Goal: Task Accomplishment & Management: Manage account settings

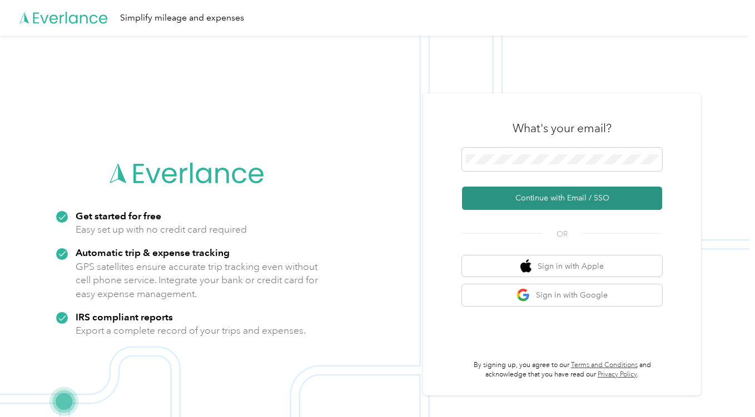
click at [556, 196] on button "Continue with Email / SSO" at bounding box center [562, 198] width 200 height 23
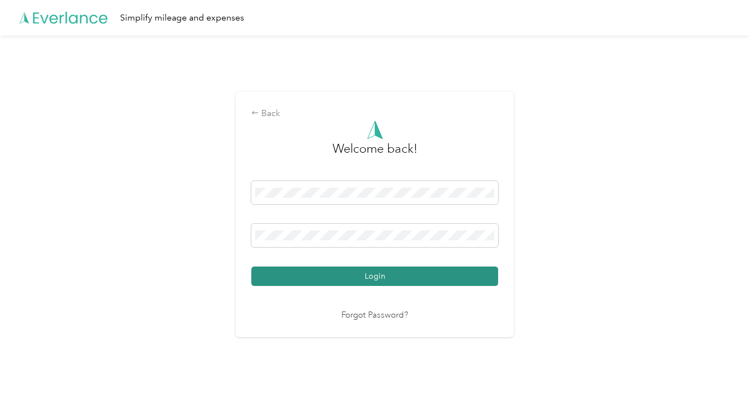
click at [367, 274] on button "Login" at bounding box center [374, 276] width 247 height 19
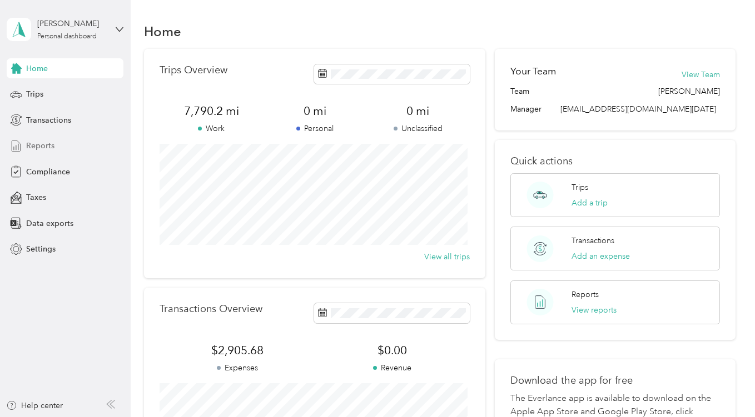
click at [51, 144] on span "Reports" at bounding box center [40, 146] width 28 height 12
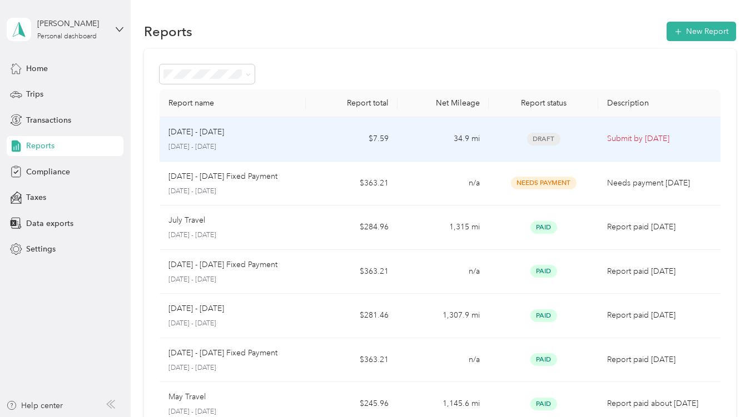
click at [214, 136] on p "[DATE] - [DATE]" at bounding box center [196, 132] width 56 height 12
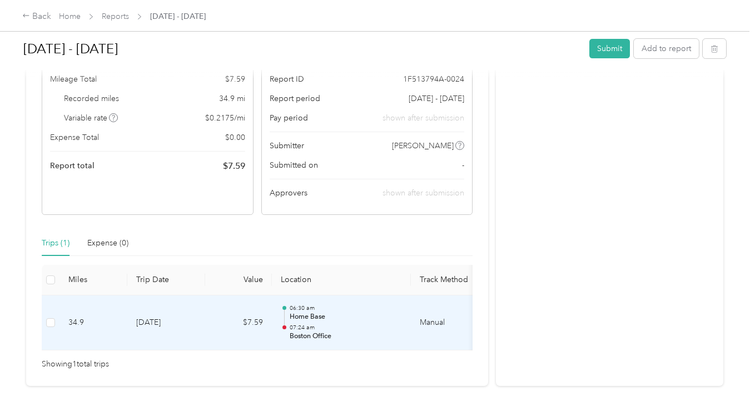
scroll to position [143, 0]
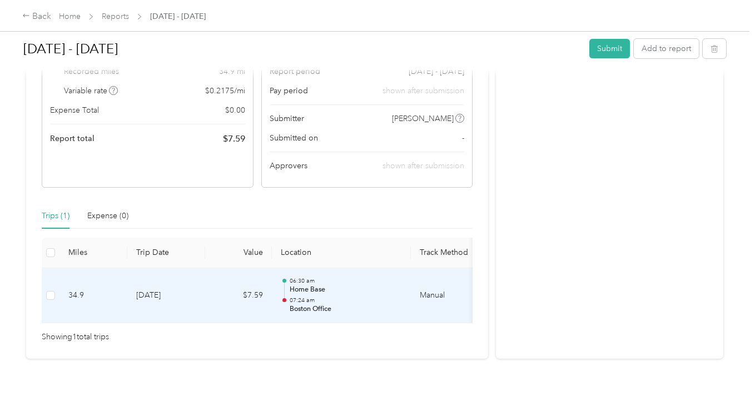
click at [167, 282] on td "[DATE]" at bounding box center [166, 296] width 78 height 56
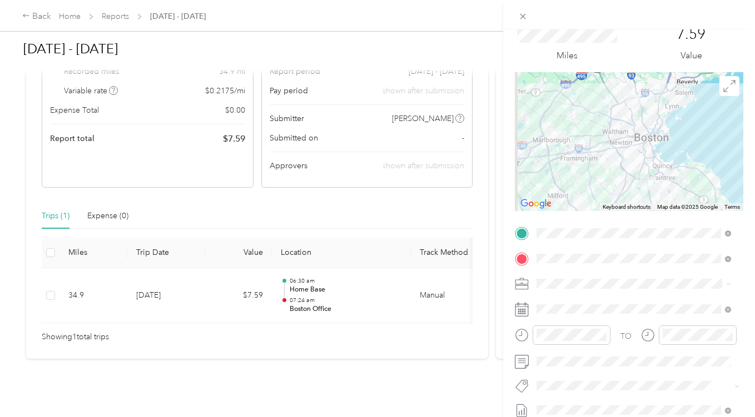
scroll to position [0, 0]
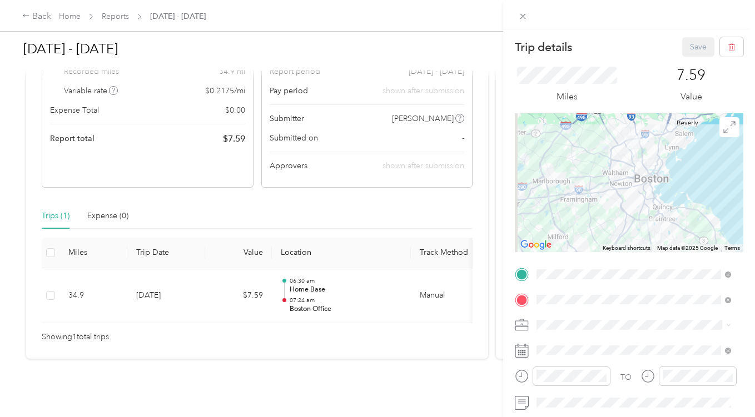
click at [697, 197] on div at bounding box center [629, 182] width 228 height 139
click at [727, 47] on icon "button" at bounding box center [731, 47] width 8 height 8
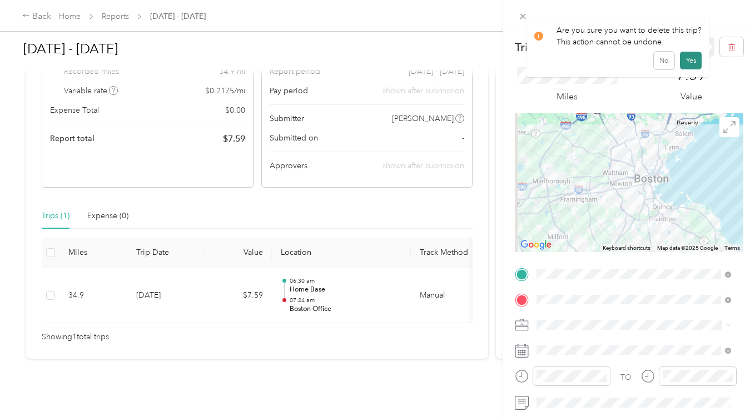
click at [686, 61] on button "Yes" at bounding box center [691, 61] width 22 height 18
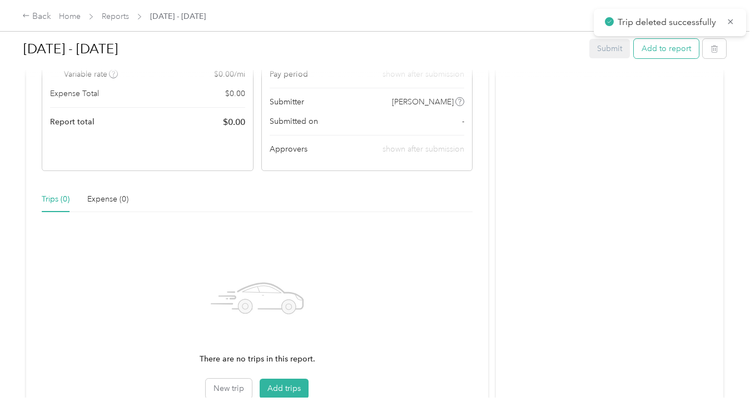
click at [670, 50] on button "Add to report" at bounding box center [665, 48] width 65 height 19
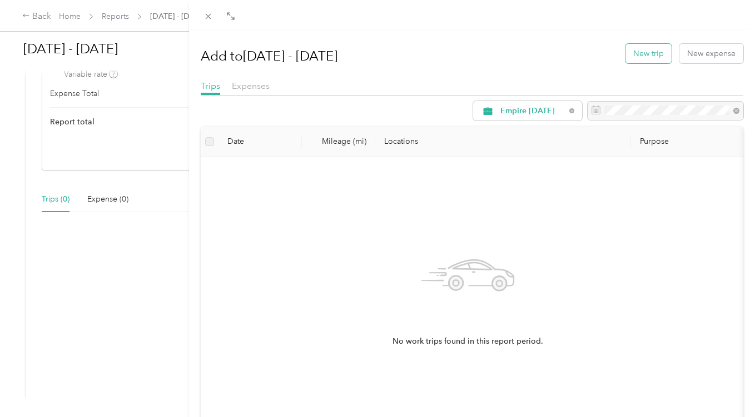
click at [643, 49] on button "New trip" at bounding box center [648, 53] width 46 height 19
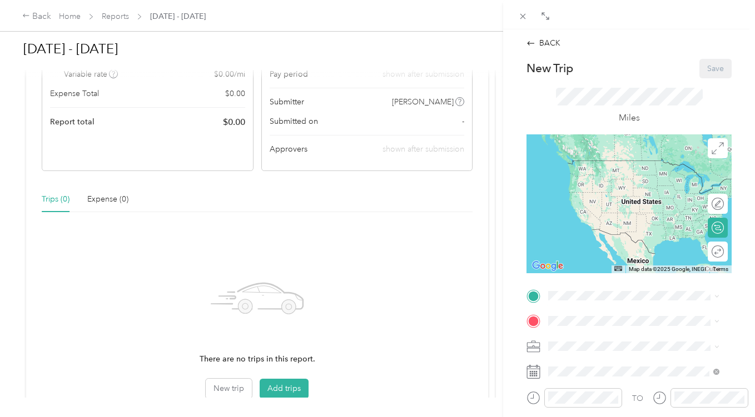
click at [615, 209] on div "Home Base [STREET_ADDRESS][US_STATE]" at bounding box center [624, 209] width 111 height 23
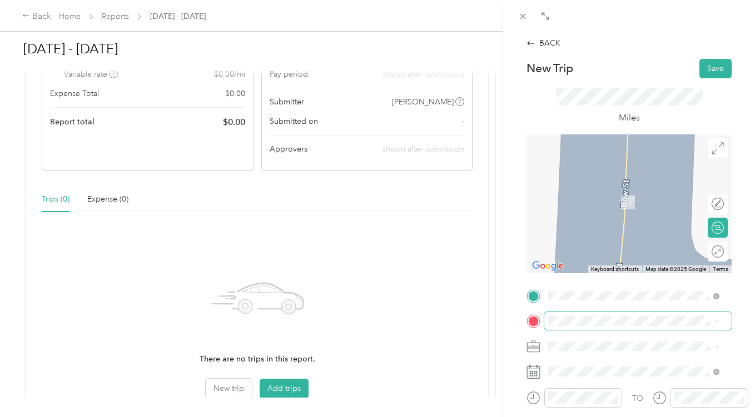
click at [583, 312] on span at bounding box center [637, 321] width 187 height 18
click at [632, 188] on span "[STREET_ADDRESS][US_STATE]" at bounding box center [624, 186] width 111 height 10
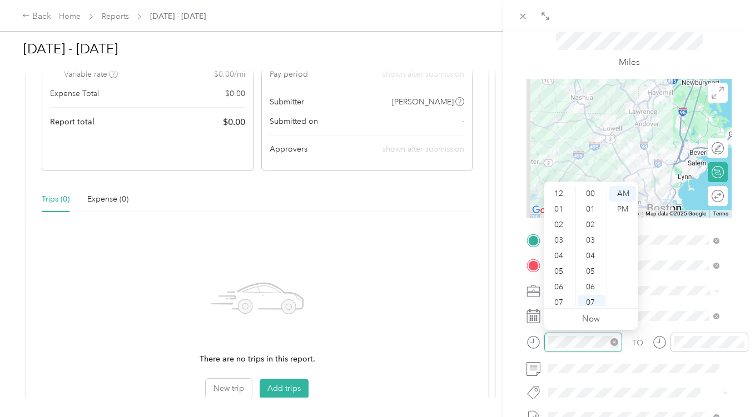
scroll to position [67, 0]
click at [561, 256] on div "08" at bounding box center [559, 252] width 27 height 16
click at [592, 274] on div "30" at bounding box center [591, 274] width 27 height 16
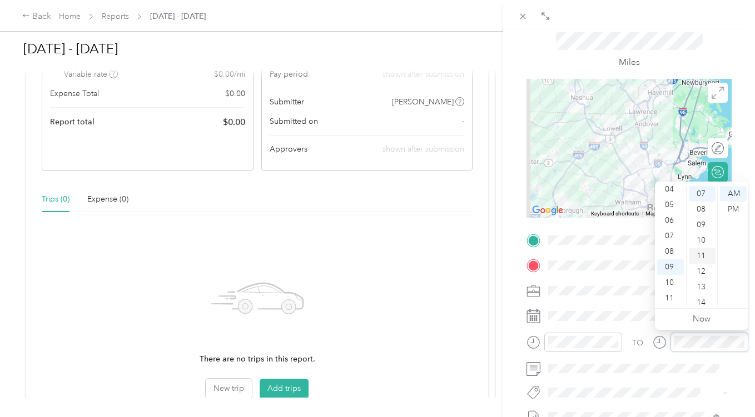
scroll to position [0, 0]
click at [703, 193] on div "00" at bounding box center [701, 194] width 27 height 16
click at [738, 153] on div "BACK New Trip Save This trip cannot be edited because it is either under review…" at bounding box center [629, 237] width 252 height 417
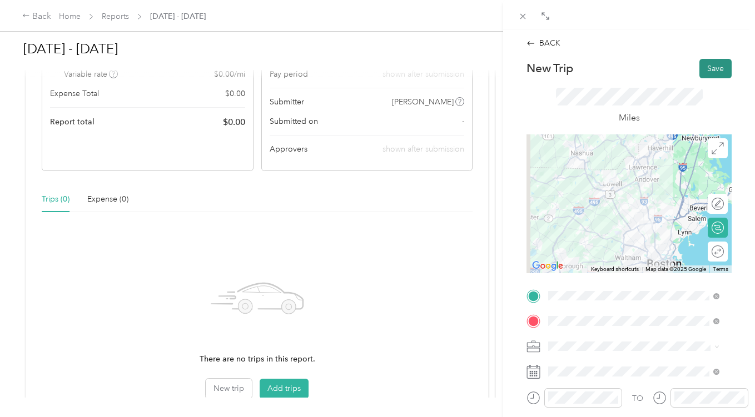
click at [713, 64] on button "Save" at bounding box center [715, 68] width 32 height 19
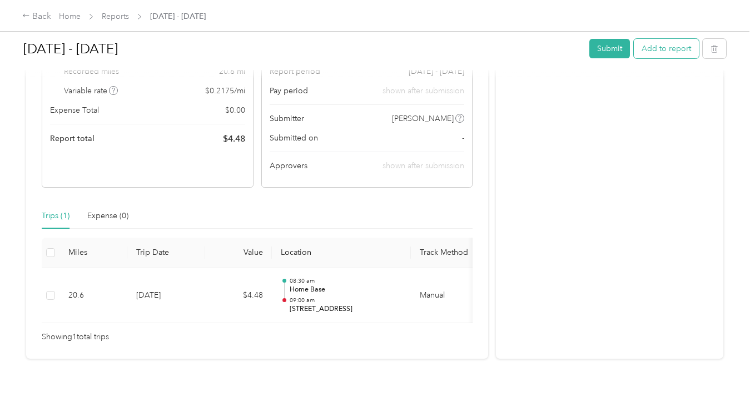
click at [662, 48] on button "Add to report" at bounding box center [665, 48] width 65 height 19
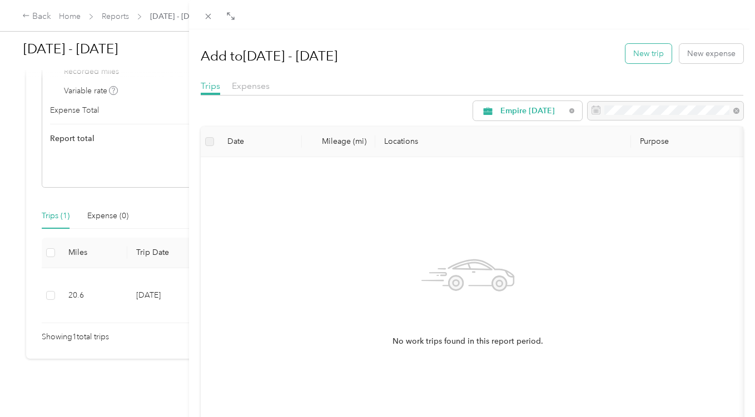
click at [646, 56] on button "New trip" at bounding box center [648, 53] width 46 height 19
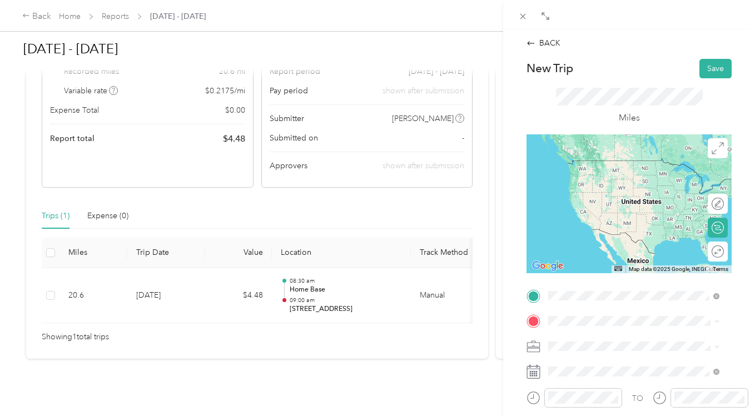
click at [628, 228] on span "[STREET_ADDRESS][US_STATE]" at bounding box center [624, 223] width 111 height 10
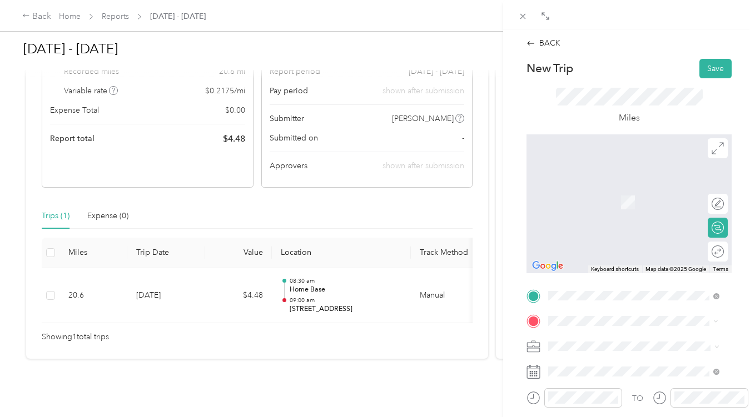
click at [626, 194] on span "[STREET_ADDRESS][PERSON_NAME][US_STATE]" at bounding box center [642, 190] width 146 height 19
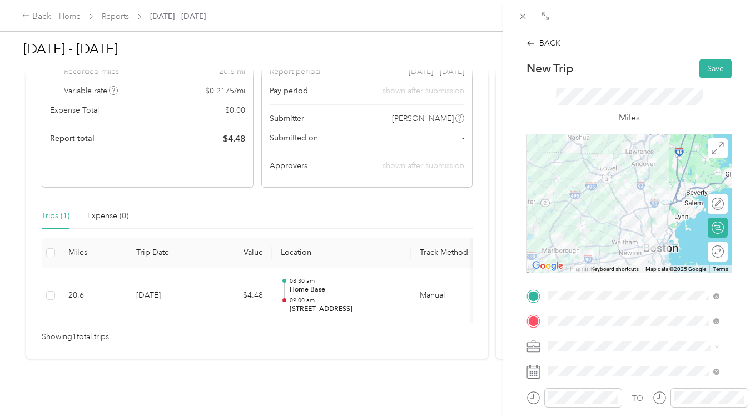
click at [631, 248] on div at bounding box center [628, 203] width 205 height 139
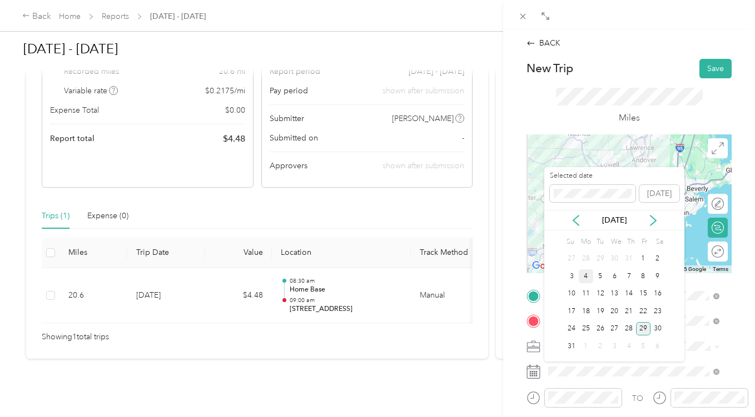
click at [588, 274] on div "4" at bounding box center [585, 276] width 14 height 14
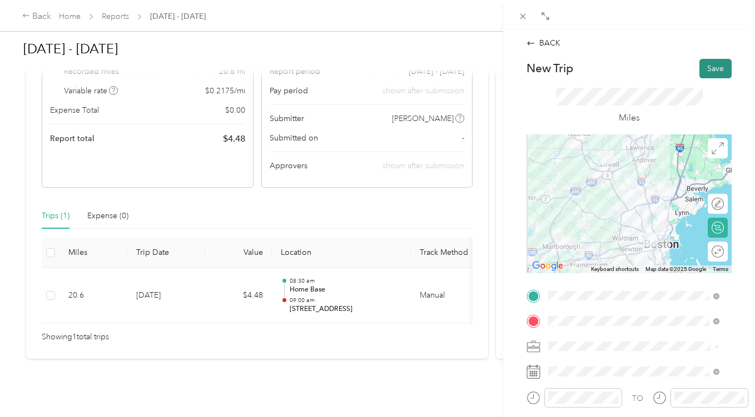
click at [710, 64] on button "Save" at bounding box center [715, 68] width 32 height 19
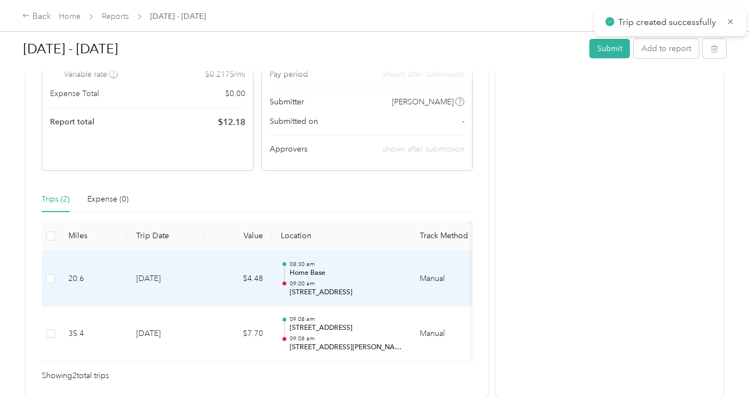
click at [162, 280] on td "[DATE]" at bounding box center [166, 280] width 78 height 56
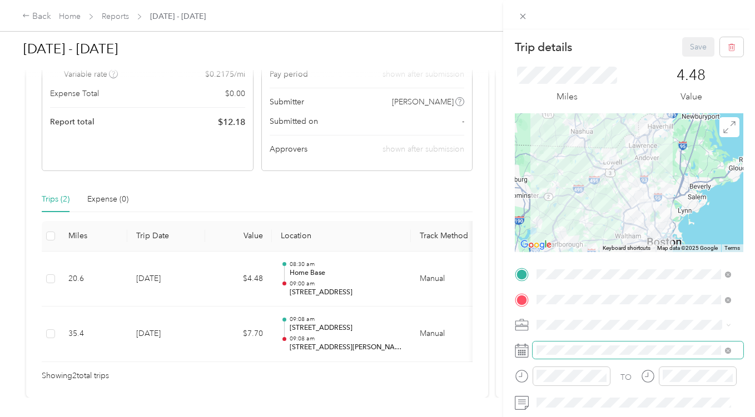
click at [608, 355] on span at bounding box center [637, 351] width 211 height 18
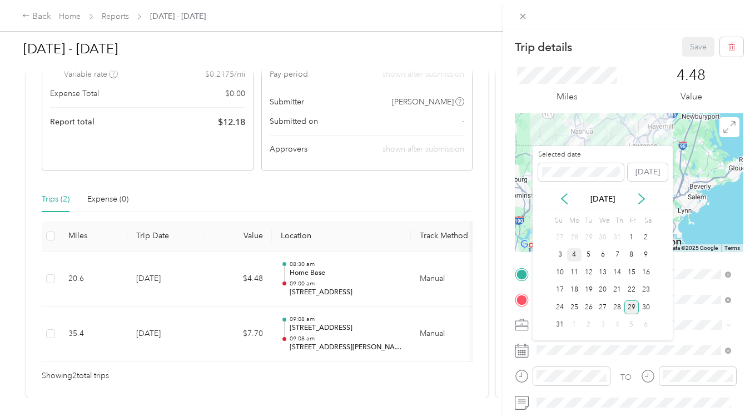
click at [572, 253] on div "4" at bounding box center [574, 255] width 14 height 14
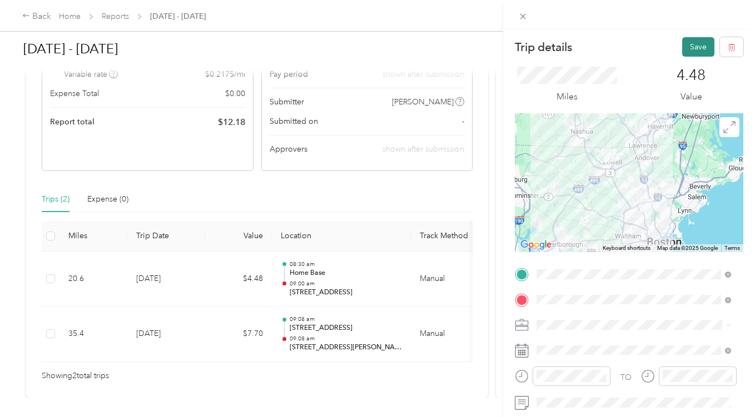
click at [691, 44] on button "Save" at bounding box center [698, 46] width 32 height 19
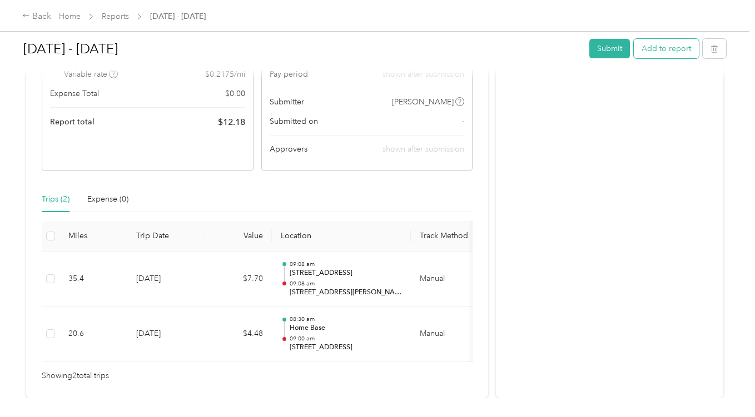
click at [670, 46] on button "Add to report" at bounding box center [665, 48] width 65 height 19
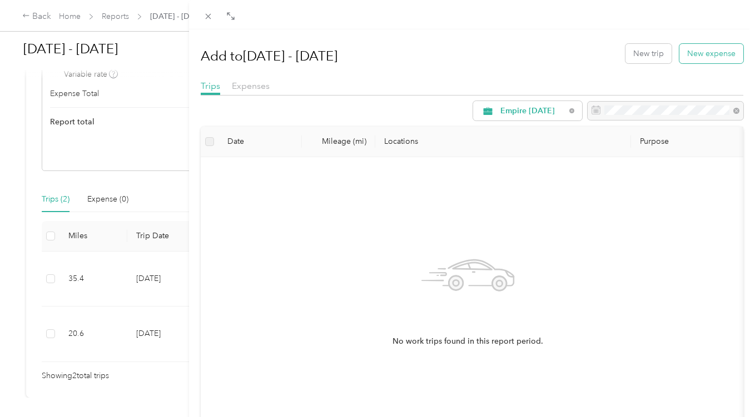
click at [718, 52] on button "New expense" at bounding box center [711, 53] width 64 height 19
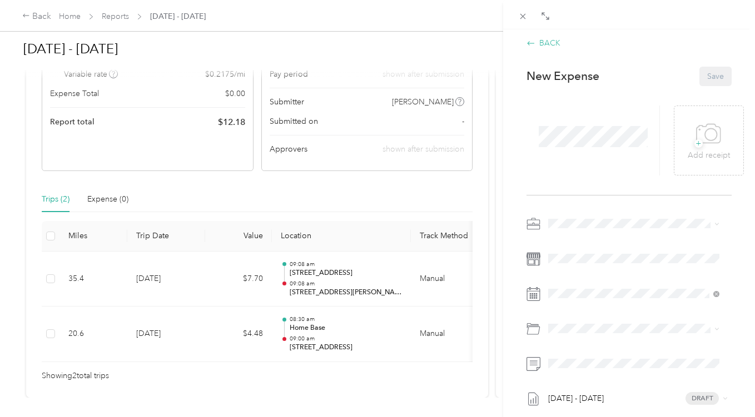
click at [551, 38] on div "BACK" at bounding box center [543, 43] width 34 height 12
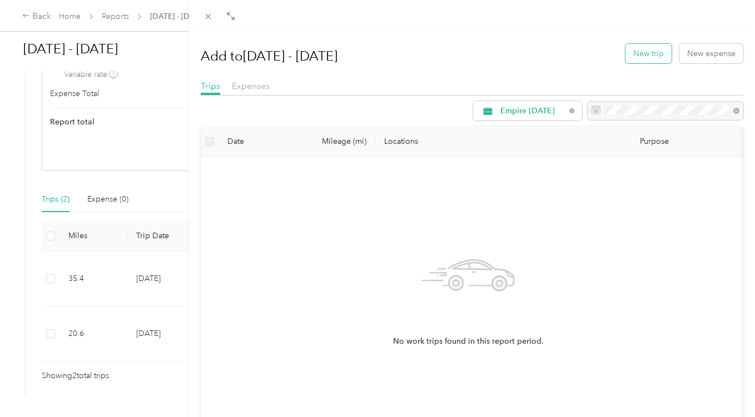
click at [638, 51] on button "New trip" at bounding box center [648, 53] width 46 height 19
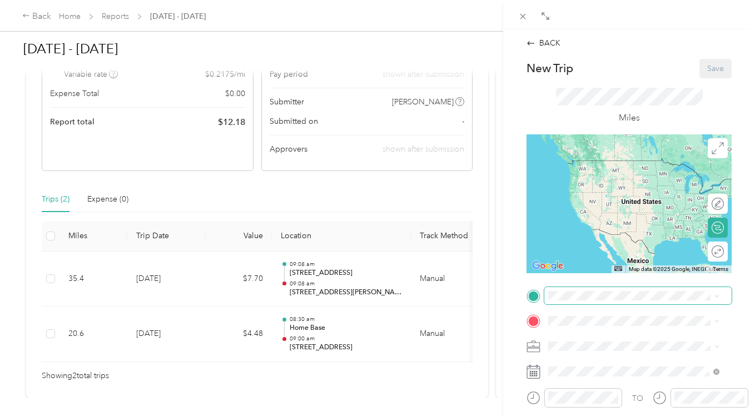
click at [569, 301] on span at bounding box center [637, 296] width 187 height 18
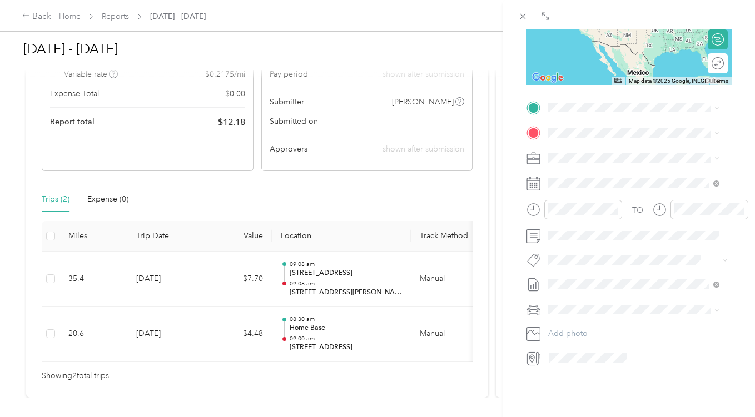
scroll to position [171, 0]
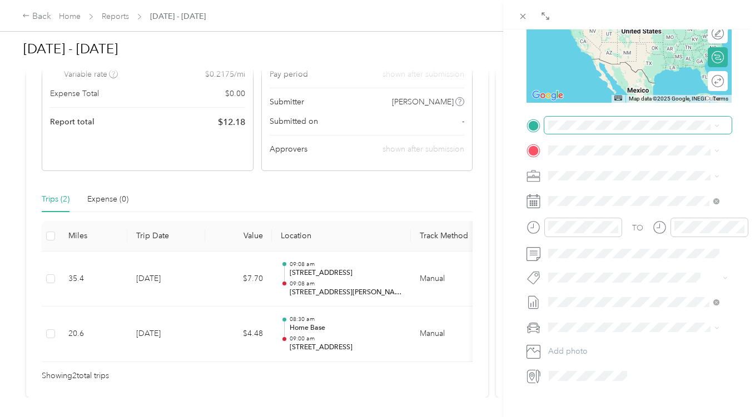
click at [583, 119] on span at bounding box center [637, 126] width 187 height 18
click at [581, 130] on span at bounding box center [637, 126] width 187 height 18
click at [601, 175] on span "[STREET_ADDRESS][PERSON_NAME][US_STATE]" at bounding box center [642, 170] width 146 height 19
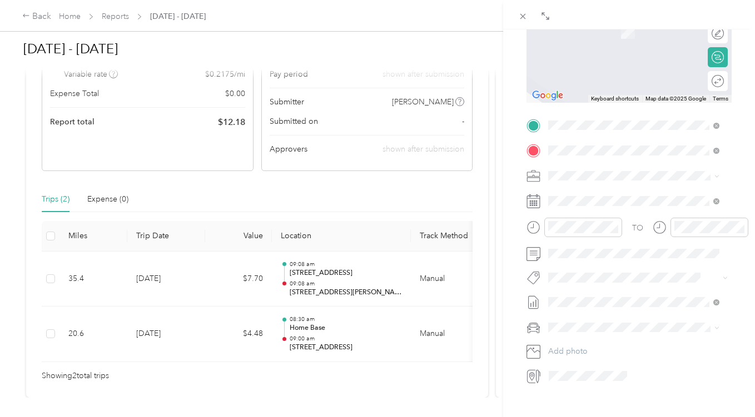
click at [605, 196] on span "[STREET_ADDRESS][US_STATE]" at bounding box center [624, 191] width 111 height 10
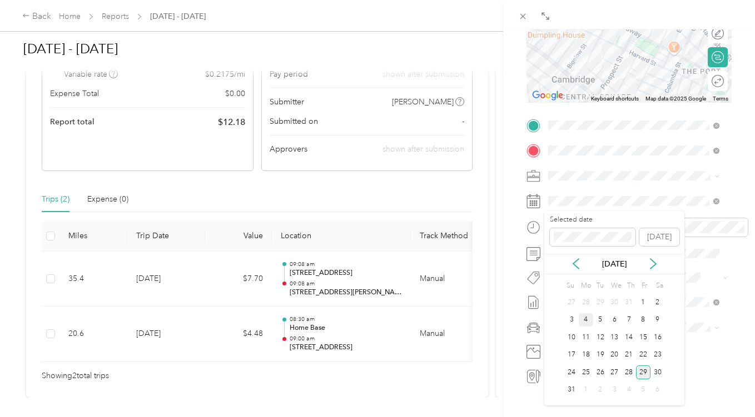
click at [583, 319] on div "4" at bounding box center [585, 320] width 14 height 14
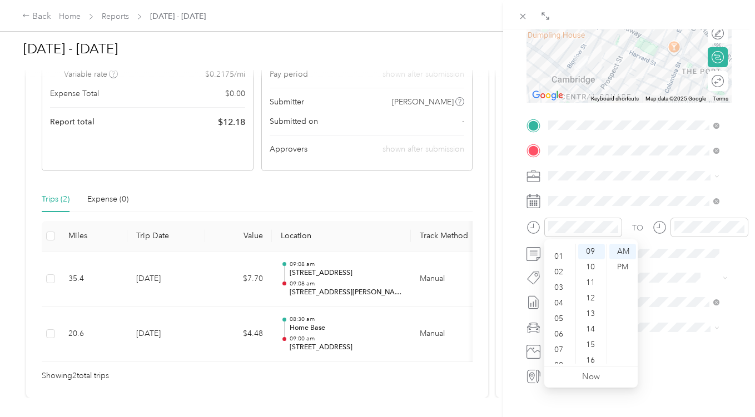
scroll to position [0, 0]
click at [560, 265] on div "01" at bounding box center [559, 267] width 27 height 16
click at [592, 247] on div "30" at bounding box center [591, 245] width 27 height 16
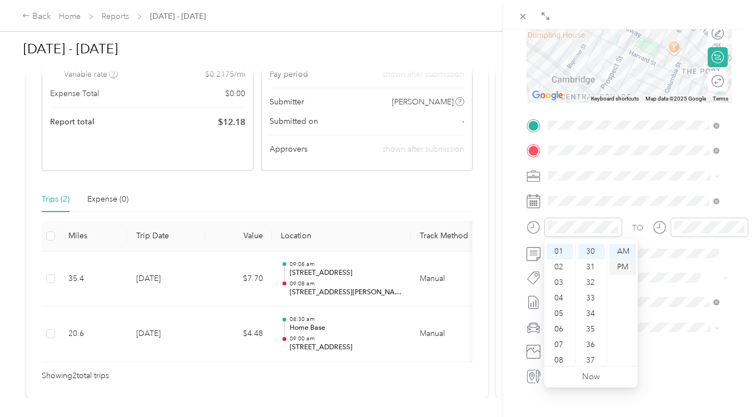
click at [627, 269] on div "PM" at bounding box center [622, 267] width 27 height 16
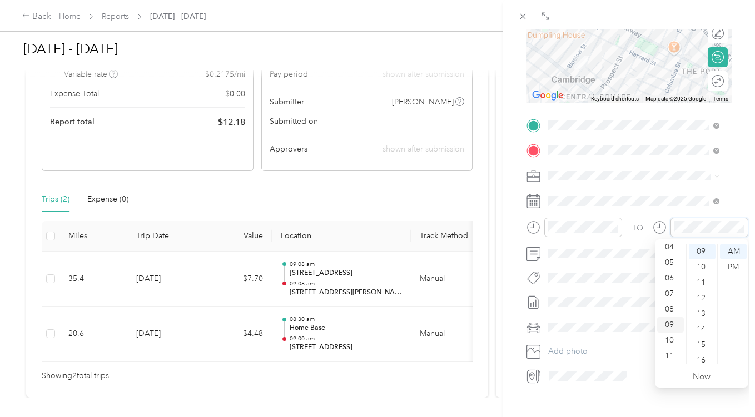
scroll to position [0, 0]
click at [670, 280] on div "02" at bounding box center [670, 283] width 27 height 16
click at [703, 250] on div "00" at bounding box center [701, 252] width 27 height 16
click at [736, 265] on div "PM" at bounding box center [733, 267] width 27 height 16
click at [731, 182] on form "New Trip Save This trip cannot be edited because it is either under review, app…" at bounding box center [629, 136] width 228 height 497
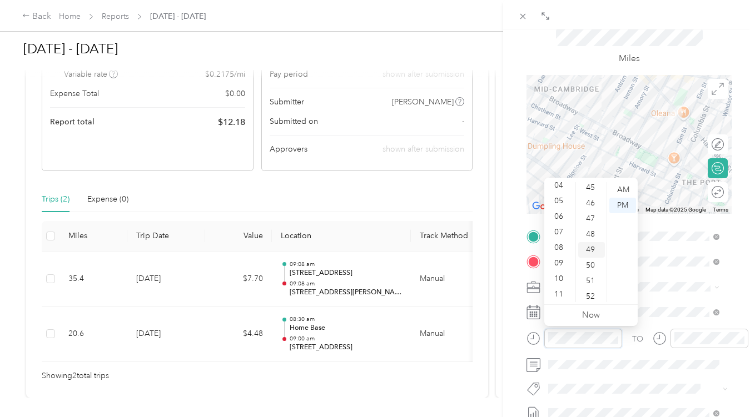
scroll to position [591, 0]
click at [593, 297] on div "45" at bounding box center [591, 299] width 27 height 16
click at [730, 66] on form "New Trip Save This trip cannot be edited because it is either under review, app…" at bounding box center [629, 247] width 228 height 497
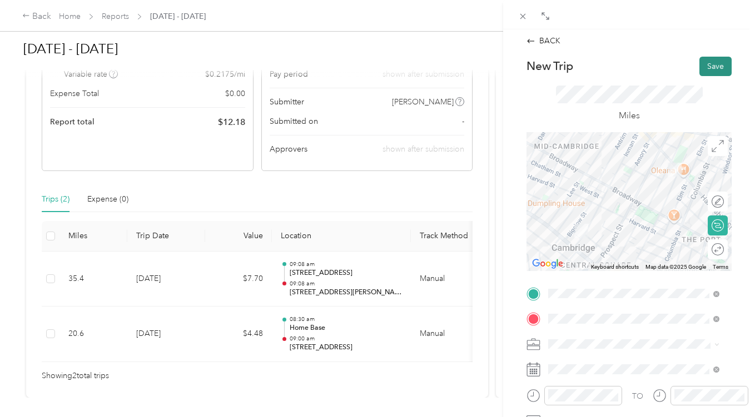
scroll to position [0, 0]
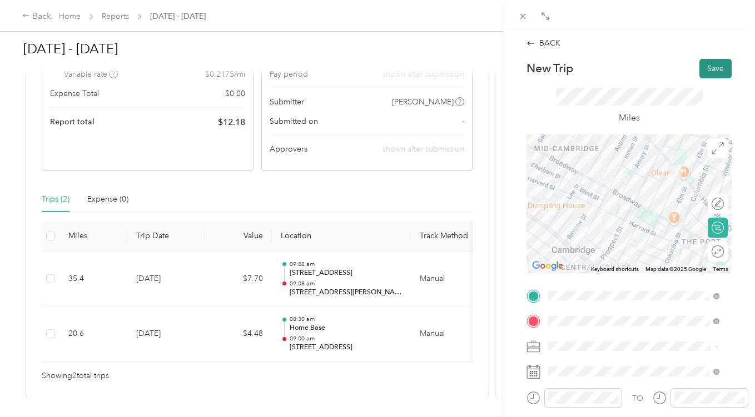
click at [709, 68] on button "Save" at bounding box center [715, 68] width 32 height 19
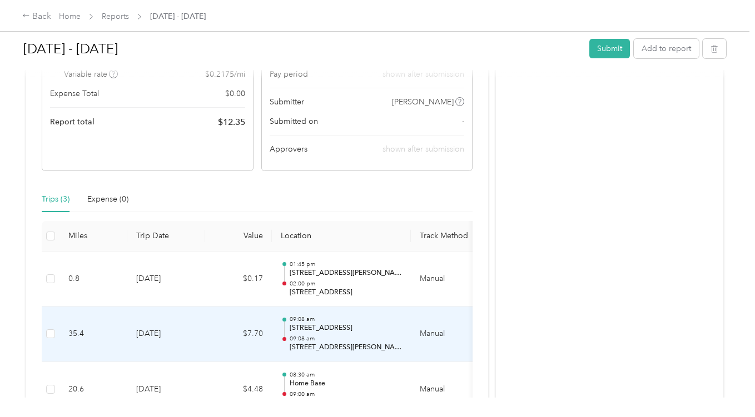
scroll to position [198, 0]
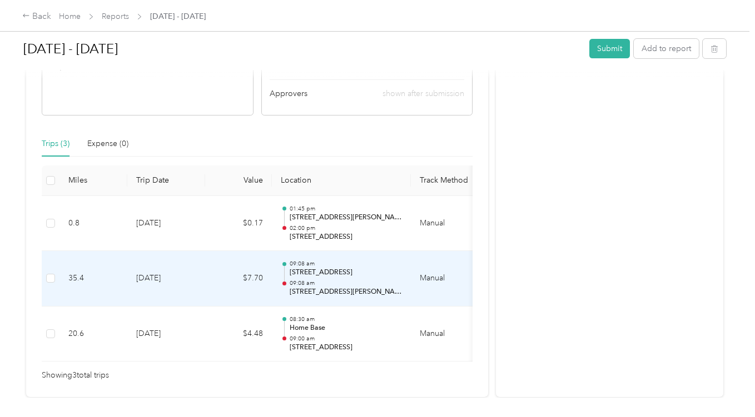
click at [390, 280] on p "09:08 am" at bounding box center [345, 283] width 112 height 8
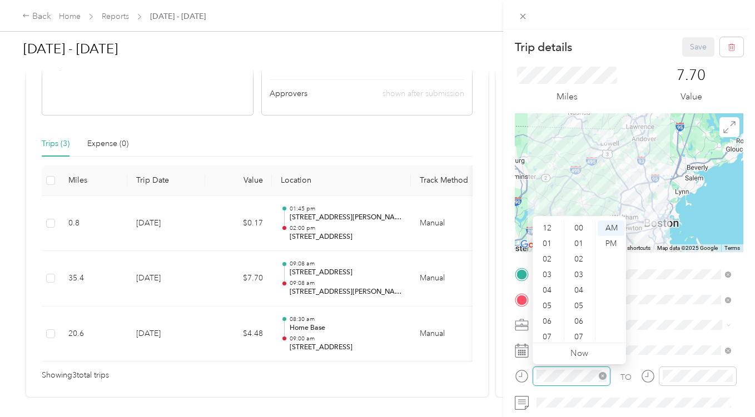
scroll to position [67, 0]
click at [554, 317] on div "10" at bounding box center [548, 317] width 27 height 16
drag, startPoint x: 580, startPoint y: 336, endPoint x: 586, endPoint y: 330, distance: 8.3
click at [580, 336] on div "15" at bounding box center [579, 337] width 27 height 16
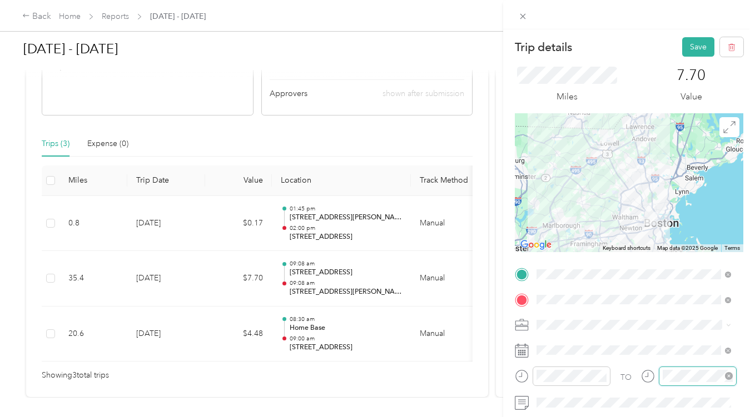
scroll to position [124, 0]
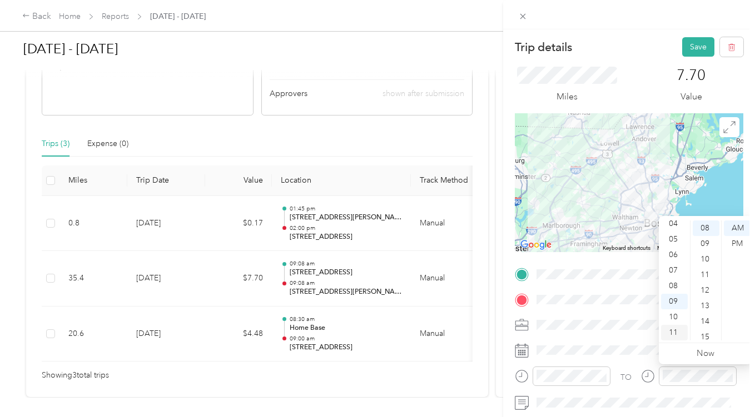
click at [676, 332] on div "11" at bounding box center [674, 333] width 27 height 16
click at [676, 330] on div "11" at bounding box center [674, 333] width 27 height 16
click at [708, 226] on div "00" at bounding box center [705, 229] width 27 height 16
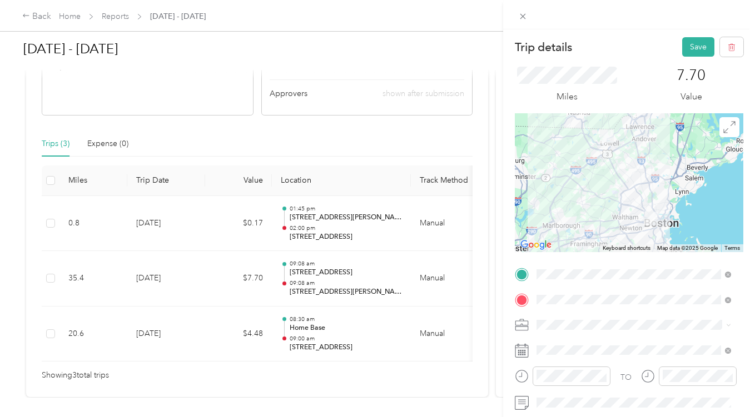
click at [736, 99] on form "Trip details Save This trip cannot be edited because it is either under review,…" at bounding box center [629, 285] width 252 height 497
click at [689, 47] on button "Save" at bounding box center [698, 46] width 32 height 19
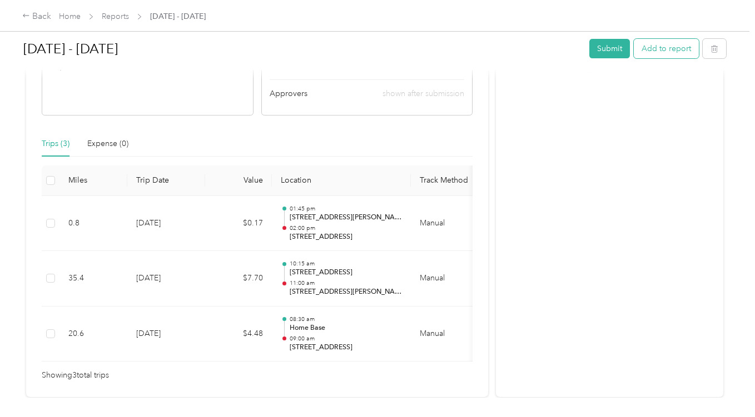
click at [673, 44] on button "Add to report" at bounding box center [665, 48] width 65 height 19
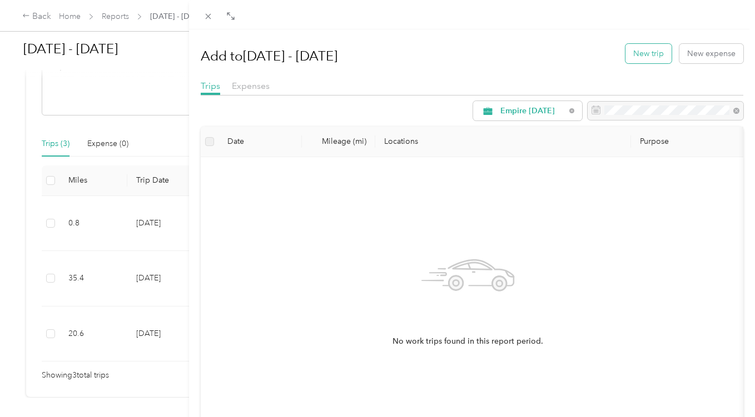
click at [646, 54] on button "New trip" at bounding box center [648, 53] width 46 height 19
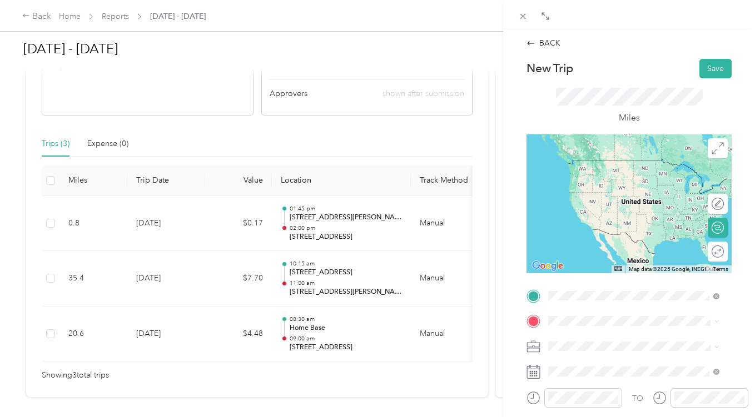
click at [626, 166] on span "[STREET_ADDRESS][US_STATE]" at bounding box center [624, 161] width 111 height 10
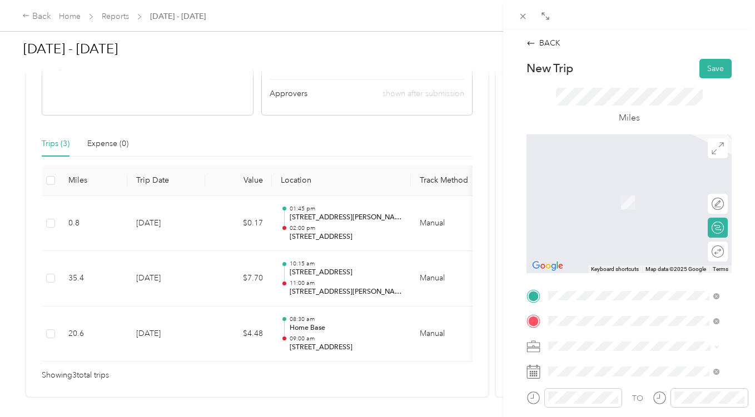
click at [632, 188] on span "[STREET_ADDRESS][US_STATE]" at bounding box center [624, 186] width 111 height 10
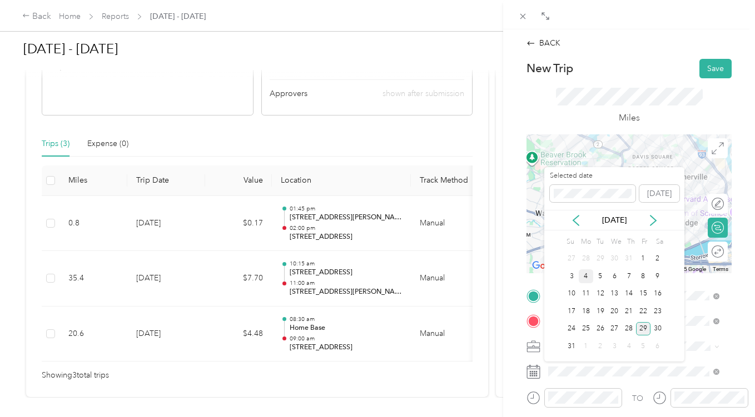
click at [586, 278] on div "4" at bounding box center [585, 276] width 14 height 14
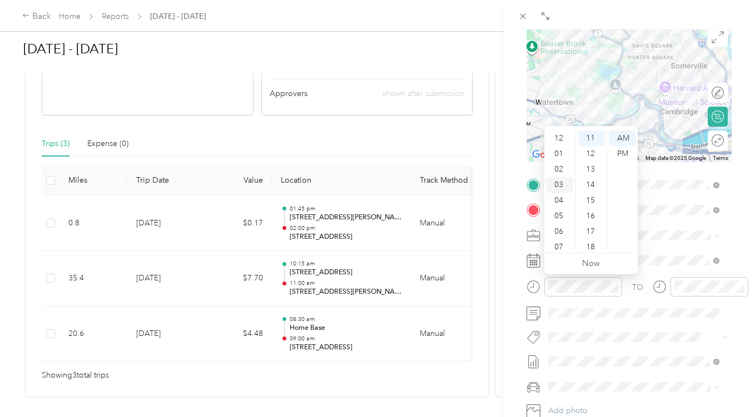
click at [560, 186] on div "03" at bounding box center [559, 185] width 27 height 16
click at [592, 137] on div "00" at bounding box center [591, 139] width 27 height 16
click at [628, 156] on div "PM" at bounding box center [622, 154] width 27 height 16
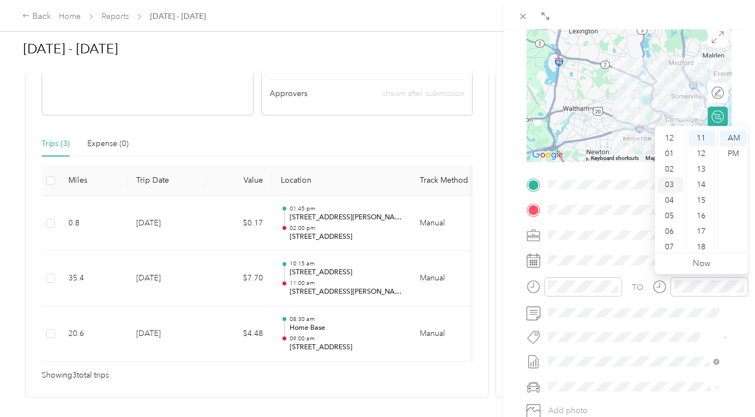
click at [671, 186] on div "03" at bounding box center [670, 185] width 27 height 16
click at [700, 212] on div "30" at bounding box center [701, 212] width 27 height 16
click at [731, 155] on div "PM" at bounding box center [733, 154] width 27 height 16
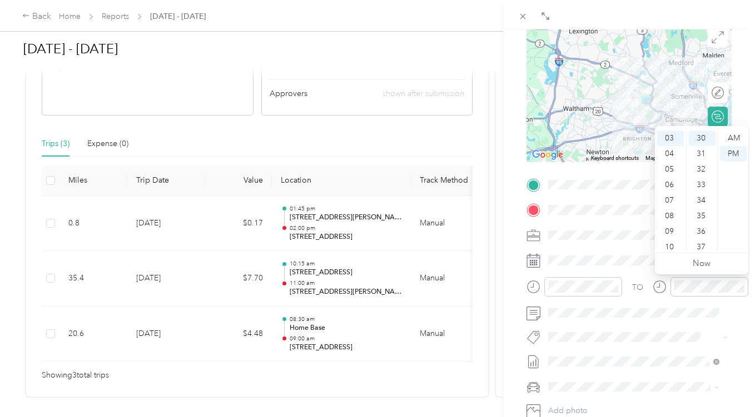
click at [735, 80] on div "BACK New Trip Save This trip cannot be edited because it is either under review…" at bounding box center [629, 237] width 252 height 417
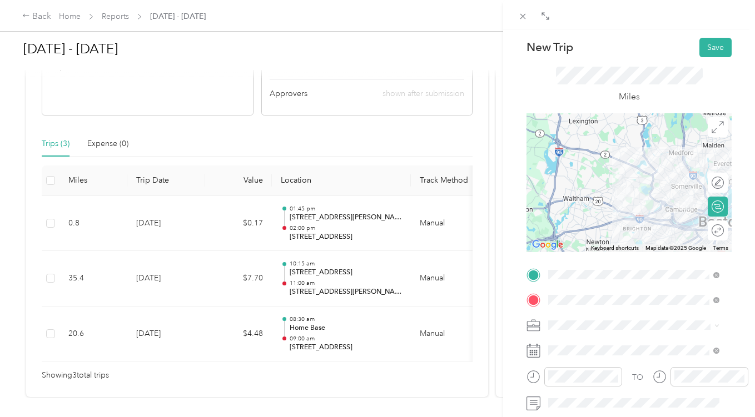
scroll to position [0, 0]
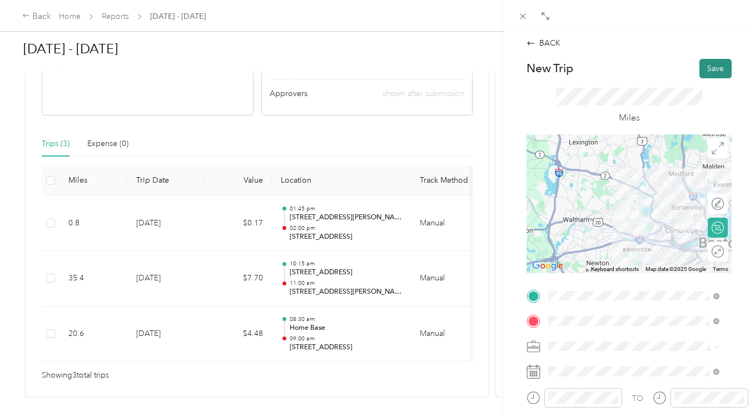
click at [701, 64] on button "Save" at bounding box center [715, 68] width 32 height 19
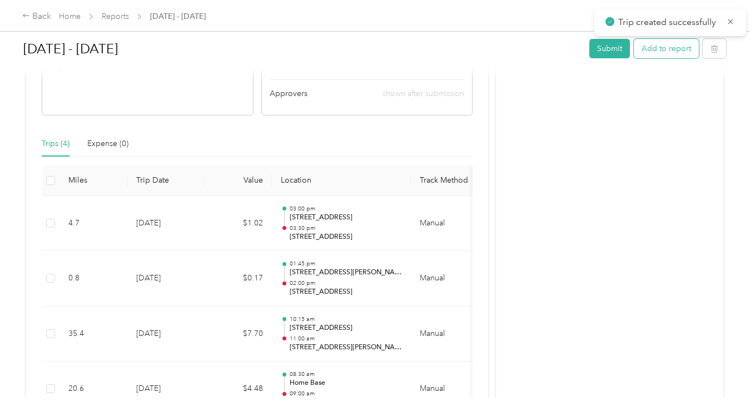
click at [659, 50] on button "Add to report" at bounding box center [665, 48] width 65 height 19
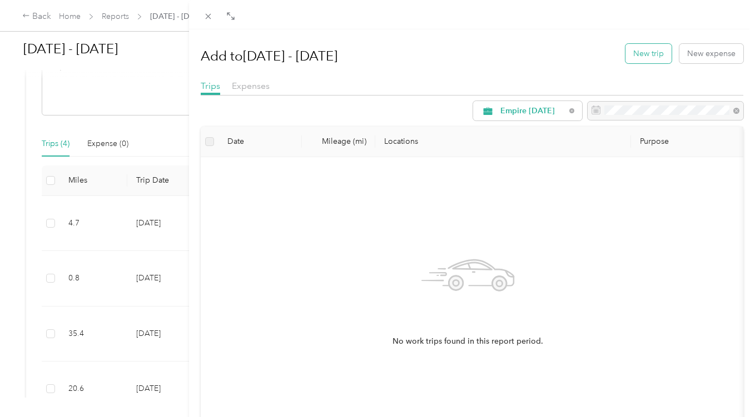
click at [651, 50] on button "New trip" at bounding box center [648, 53] width 46 height 19
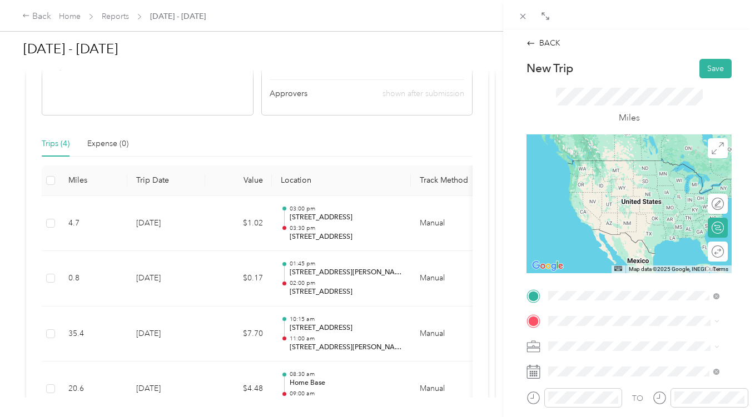
click at [617, 166] on span "[STREET_ADDRESS][US_STATE]" at bounding box center [624, 161] width 111 height 10
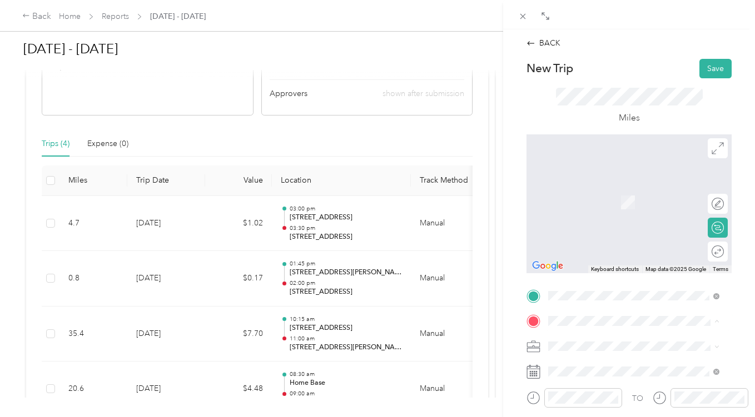
click at [607, 243] on span "[STREET_ADDRESS][US_STATE]" at bounding box center [624, 241] width 111 height 9
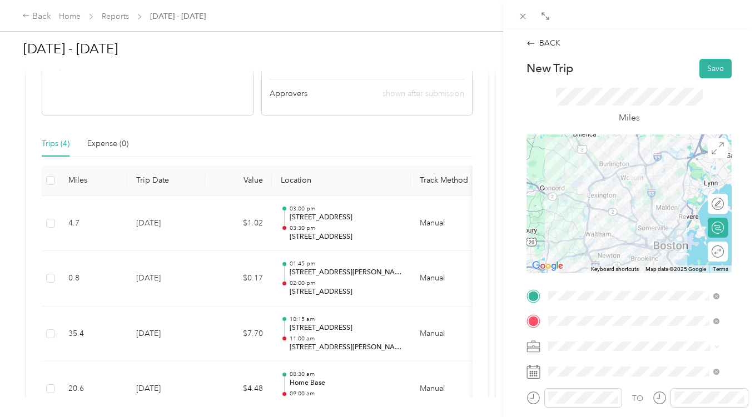
click at [608, 219] on div at bounding box center [628, 203] width 205 height 139
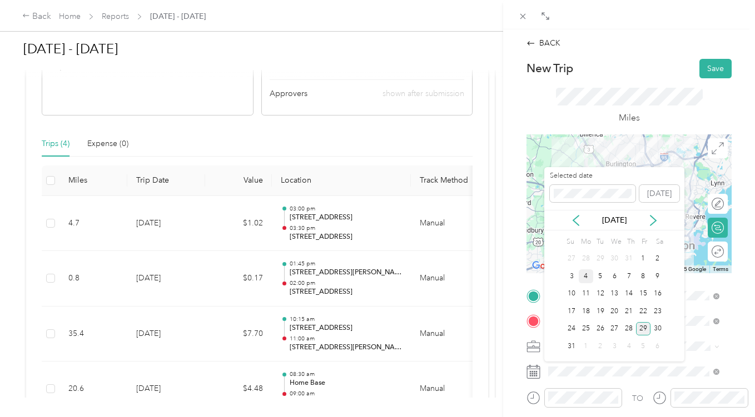
click at [583, 277] on div "4" at bounding box center [585, 276] width 14 height 14
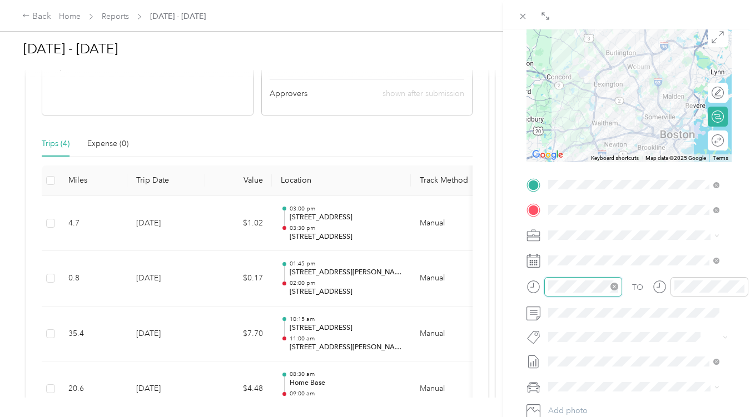
scroll to position [187, 0]
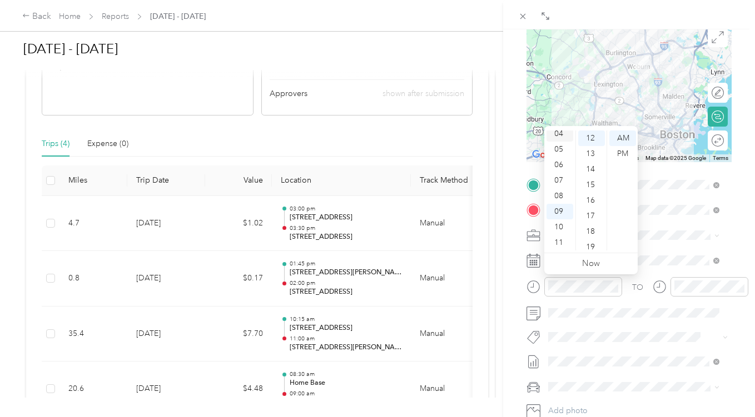
click at [565, 138] on div "04" at bounding box center [559, 134] width 27 height 16
click at [594, 238] on div "15" at bounding box center [591, 241] width 27 height 16
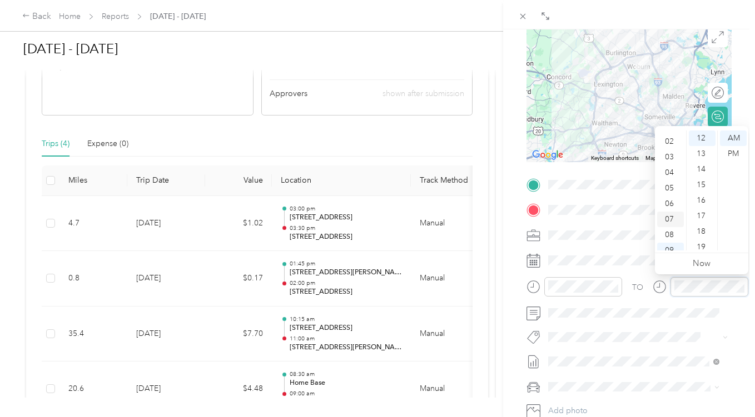
scroll to position [0, 0]
click at [668, 218] on div "05" at bounding box center [670, 216] width 27 height 16
click at [703, 138] on div "00" at bounding box center [701, 139] width 27 height 16
click at [733, 151] on div "PM" at bounding box center [733, 154] width 27 height 16
click at [739, 108] on div "BACK New Trip Save This trip cannot be edited because it is either under review…" at bounding box center [629, 237] width 252 height 417
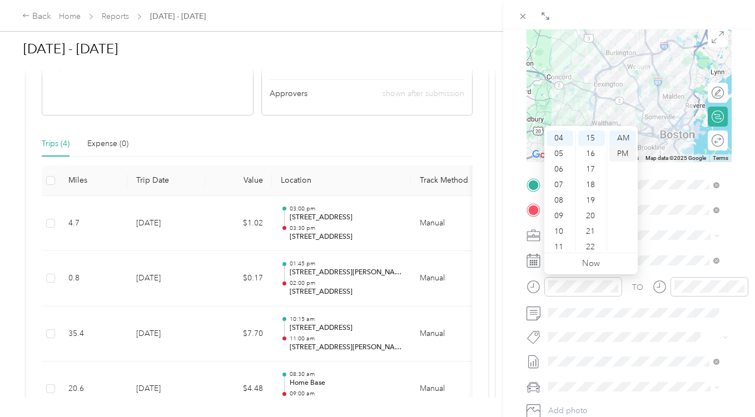
click at [620, 155] on div "PM" at bounding box center [622, 154] width 27 height 16
click at [735, 140] on div "BACK New Trip Save This trip cannot be edited because it is either under review…" at bounding box center [629, 237] width 252 height 417
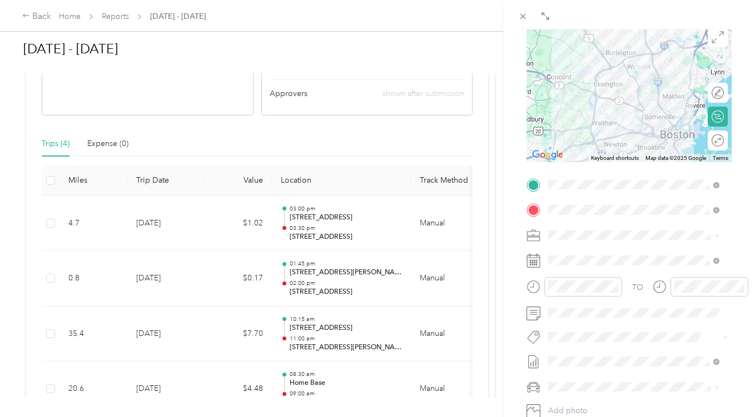
scroll to position [5, 0]
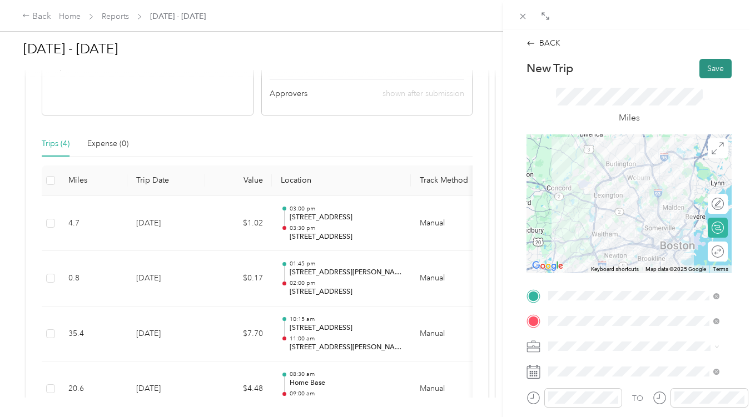
click at [708, 67] on button "Save" at bounding box center [715, 68] width 32 height 19
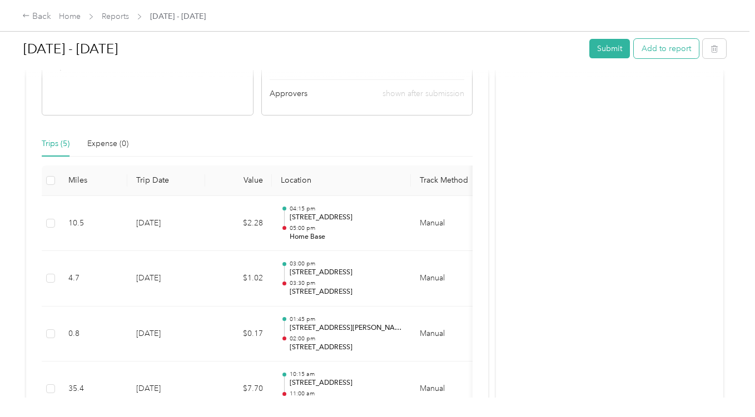
click at [668, 47] on button "Add to report" at bounding box center [665, 48] width 65 height 19
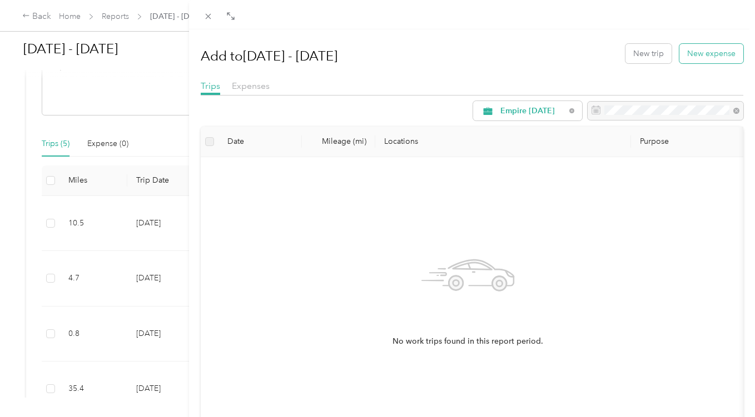
click at [705, 52] on button "New expense" at bounding box center [711, 53] width 64 height 19
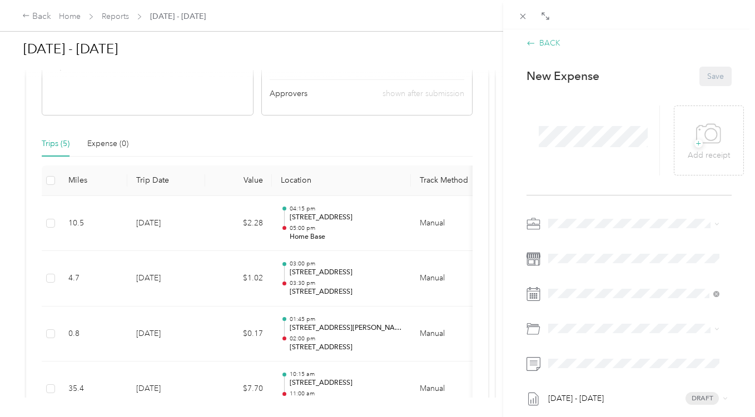
click at [538, 46] on div "BACK" at bounding box center [543, 43] width 34 height 12
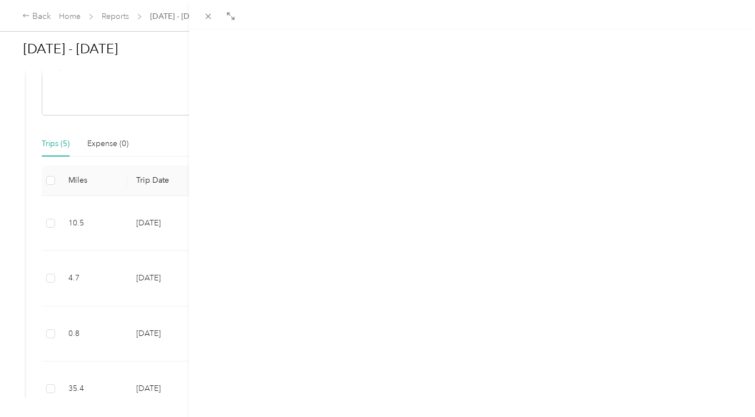
click at [637, 55] on button "New trip" at bounding box center [648, 53] width 46 height 19
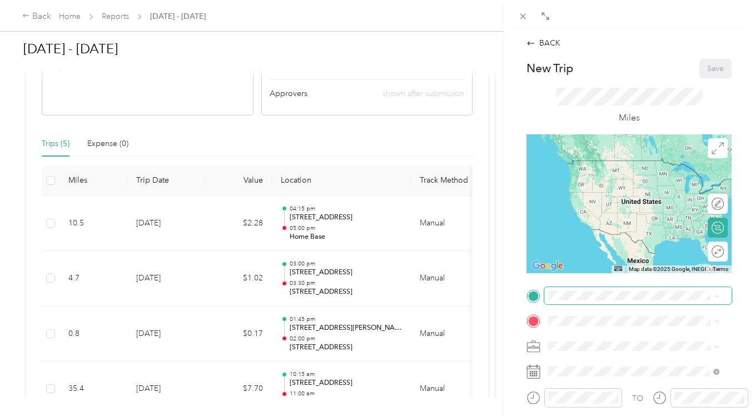
click at [580, 304] on span at bounding box center [637, 296] width 187 height 18
click at [607, 206] on strong "Home Base" at bounding box center [589, 203] width 41 height 10
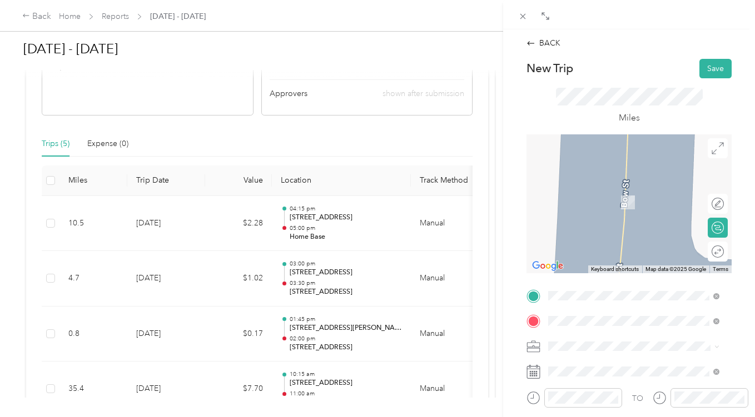
click at [621, 198] on span "[STREET_ADDRESS][PERSON_NAME][US_STATE]" at bounding box center [635, 208] width 132 height 21
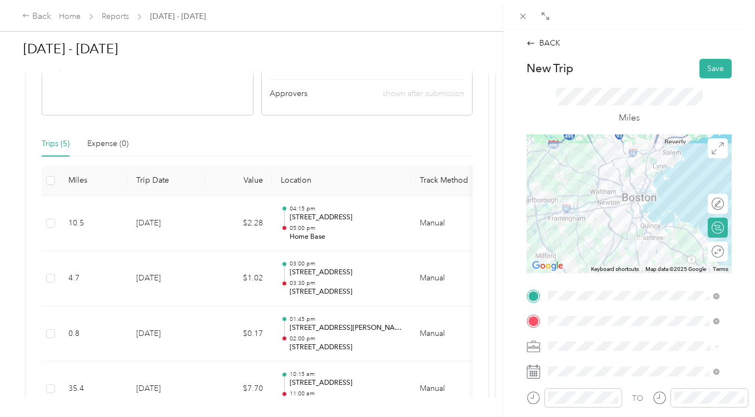
click at [607, 228] on div at bounding box center [628, 203] width 205 height 139
click at [609, 232] on div at bounding box center [628, 203] width 205 height 139
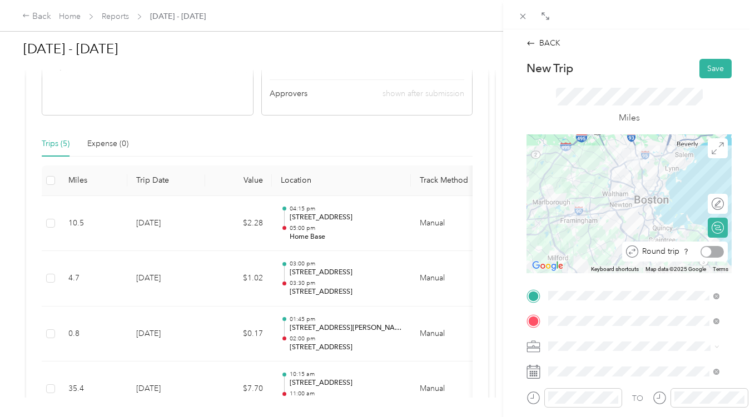
click at [709, 254] on div at bounding box center [711, 252] width 23 height 12
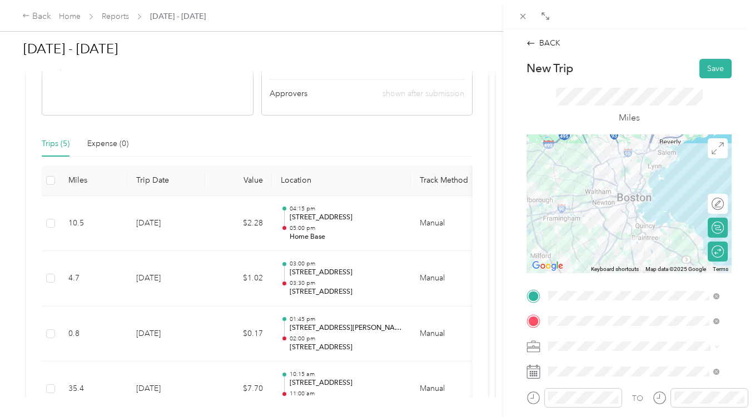
click at [598, 223] on div at bounding box center [628, 203] width 205 height 139
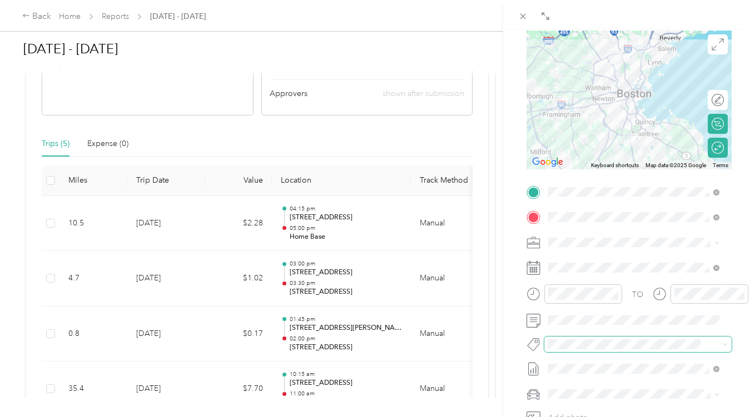
scroll to position [111, 0]
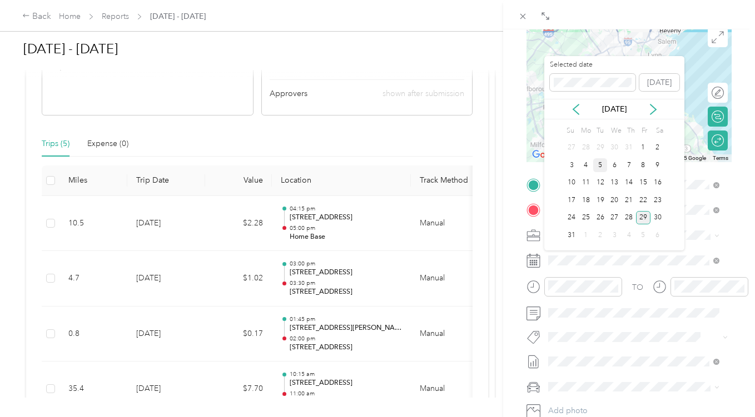
click at [598, 167] on div "5" at bounding box center [600, 165] width 14 height 14
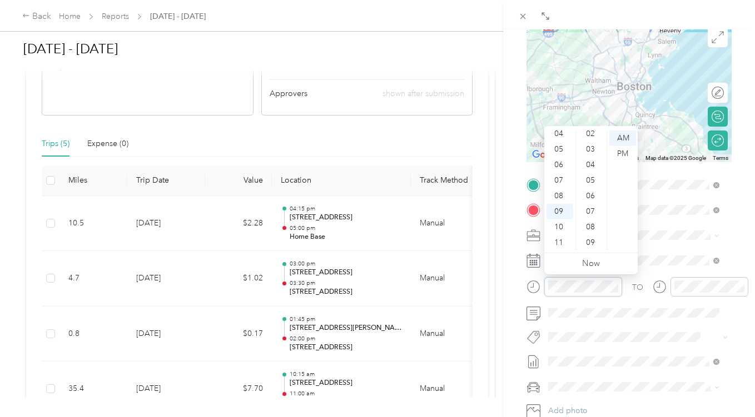
scroll to position [0, 0]
click at [560, 226] on div "06" at bounding box center [559, 232] width 27 height 16
click at [594, 232] on div "30" at bounding box center [591, 236] width 27 height 16
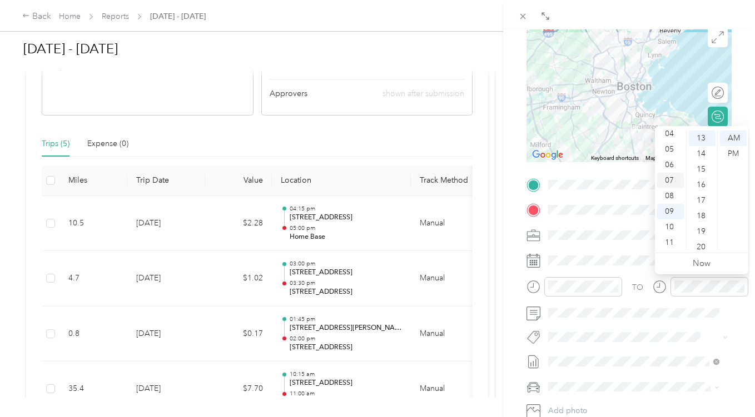
click at [672, 180] on div "07" at bounding box center [670, 181] width 27 height 16
click at [703, 244] on div "20" at bounding box center [701, 247] width 27 height 16
click at [733, 106] on form "New Trip Save This trip cannot be edited because it is either under review, app…" at bounding box center [629, 196] width 228 height 497
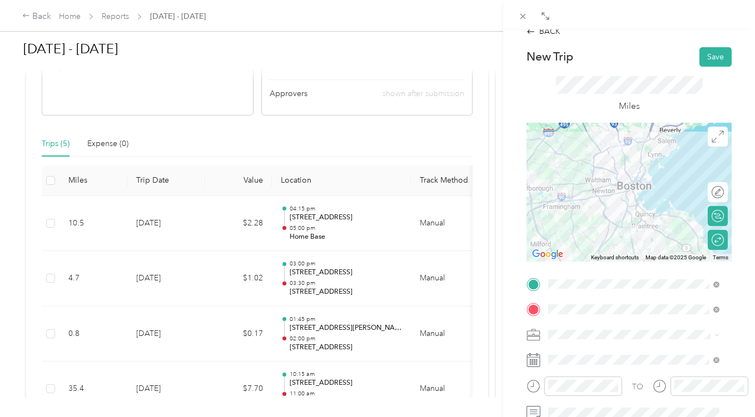
scroll to position [0, 0]
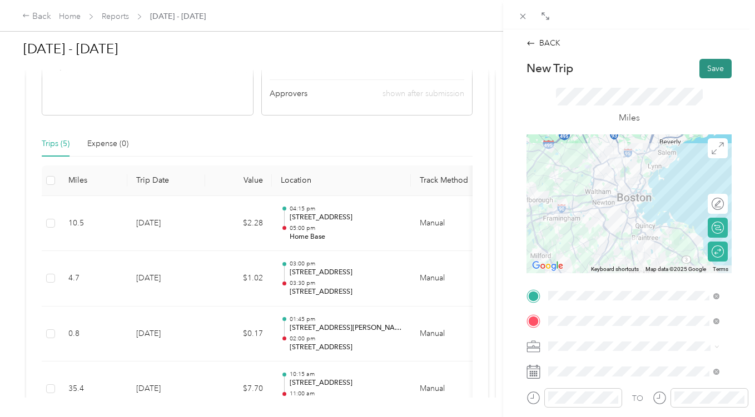
click at [713, 69] on button "Save" at bounding box center [715, 68] width 32 height 19
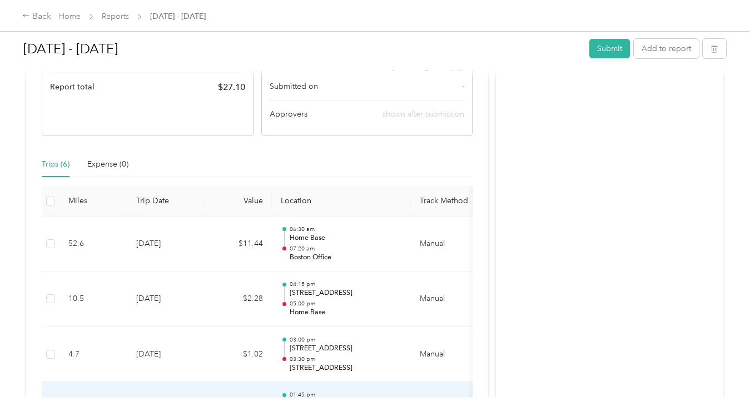
scroll to position [56, 0]
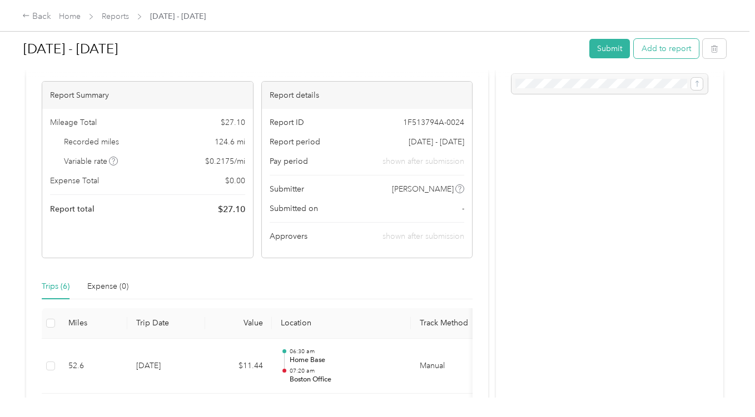
click at [666, 47] on button "Add to report" at bounding box center [665, 48] width 65 height 19
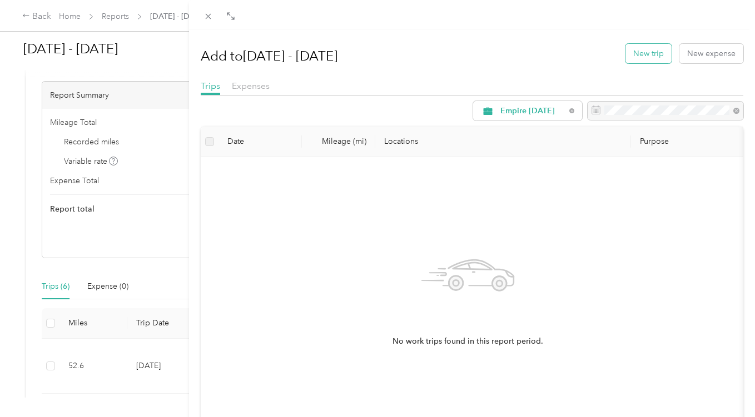
click at [627, 55] on button "New trip" at bounding box center [648, 53] width 46 height 19
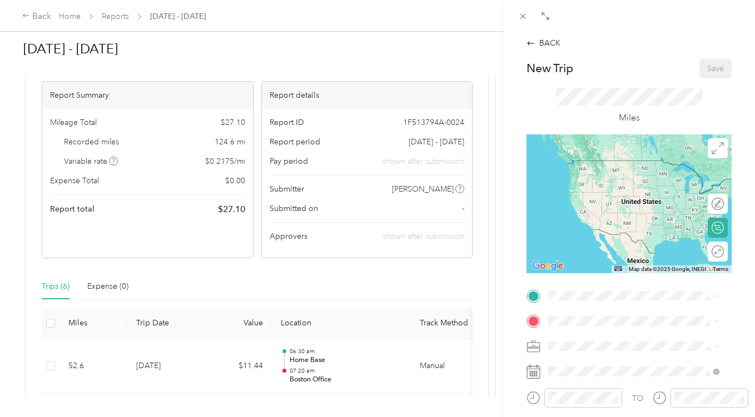
click at [593, 213] on span "[STREET_ADDRESS][US_STATE]" at bounding box center [624, 215] width 111 height 9
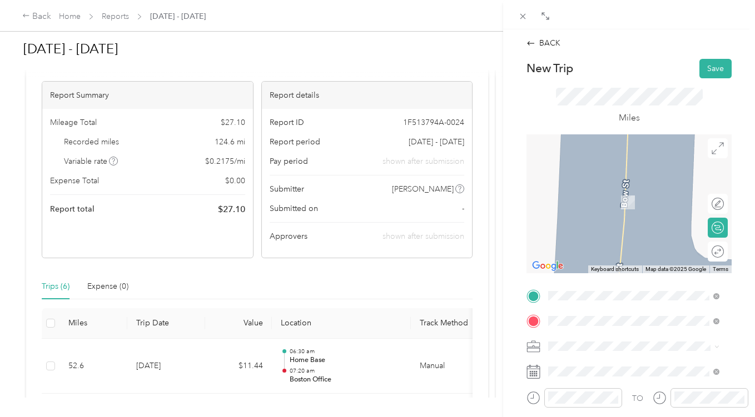
click at [610, 191] on span "[STREET_ADDRESS][US_STATE]" at bounding box center [624, 186] width 111 height 10
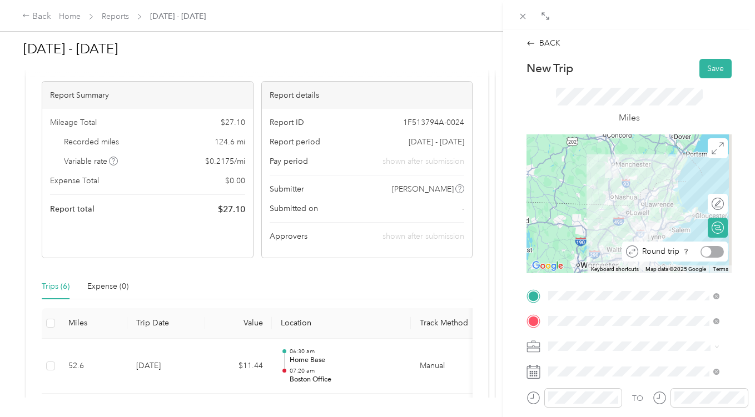
click at [710, 252] on div at bounding box center [711, 252] width 23 height 12
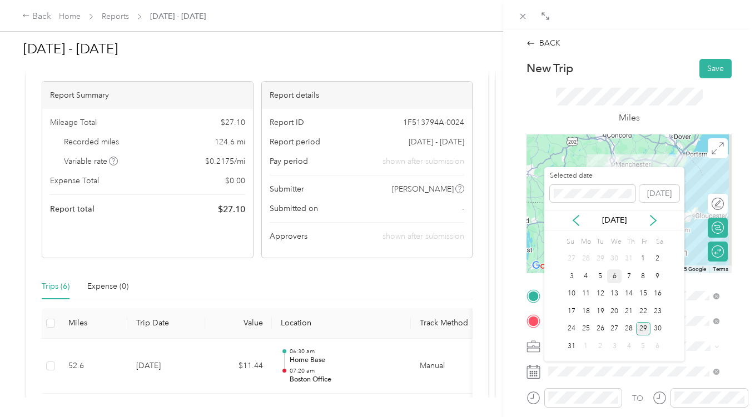
click at [617, 279] on div "6" at bounding box center [614, 276] width 14 height 14
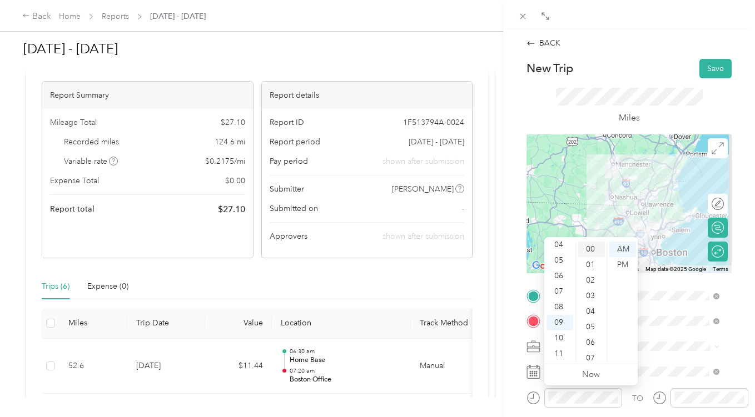
click at [591, 251] on div "00" at bounding box center [591, 250] width 27 height 16
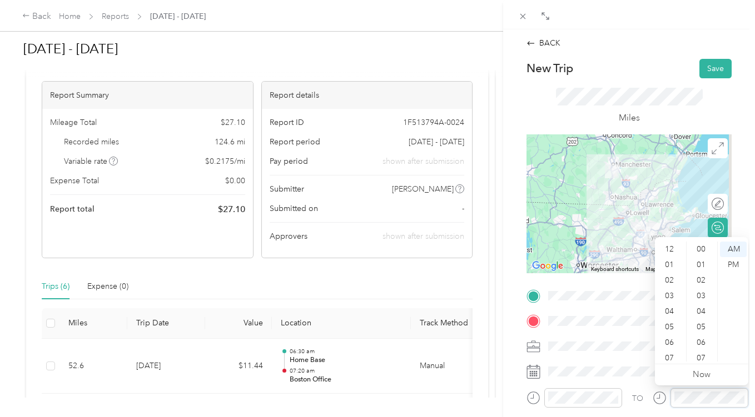
scroll to position [67, 0]
click at [670, 337] on div "10" at bounding box center [670, 339] width 27 height 16
click at [700, 249] on div "00" at bounding box center [701, 250] width 27 height 16
click at [730, 194] on form "New Trip Save This trip cannot be edited because it is either under review, app…" at bounding box center [629, 307] width 228 height 497
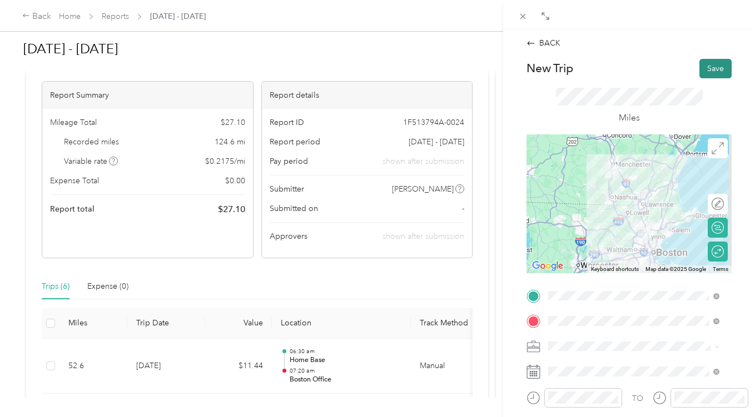
click at [699, 63] on button "Save" at bounding box center [715, 68] width 32 height 19
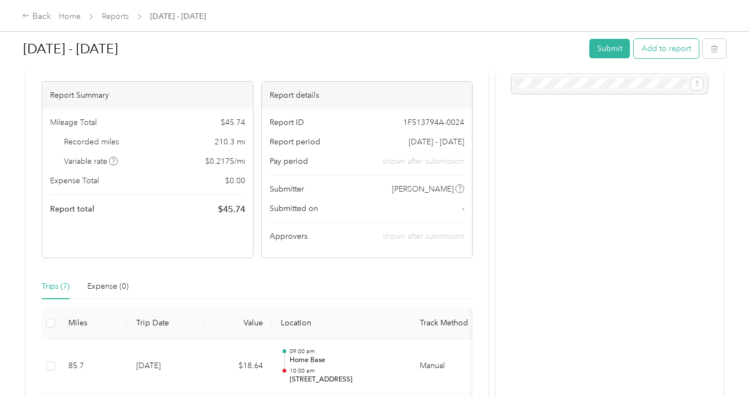
click at [668, 51] on button "Add to report" at bounding box center [665, 48] width 65 height 19
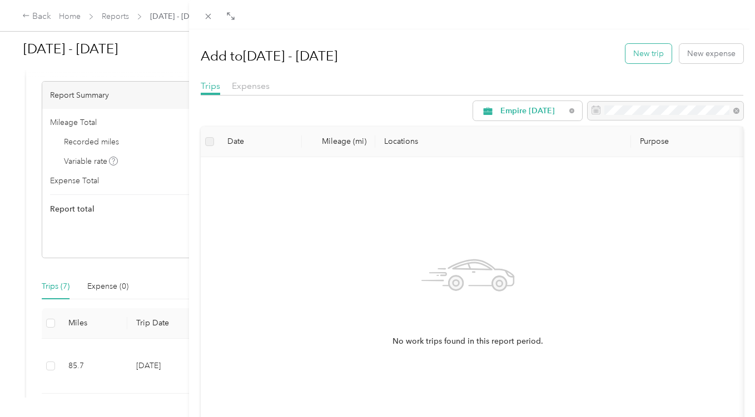
click at [649, 51] on button "New trip" at bounding box center [648, 53] width 46 height 19
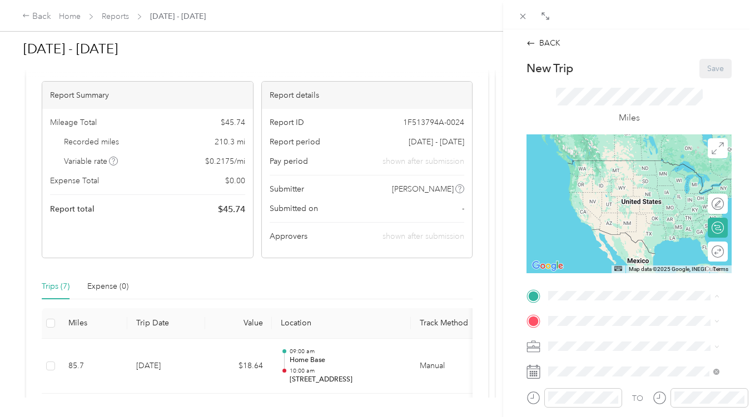
click at [598, 205] on strong "Home Base" at bounding box center [589, 203] width 41 height 10
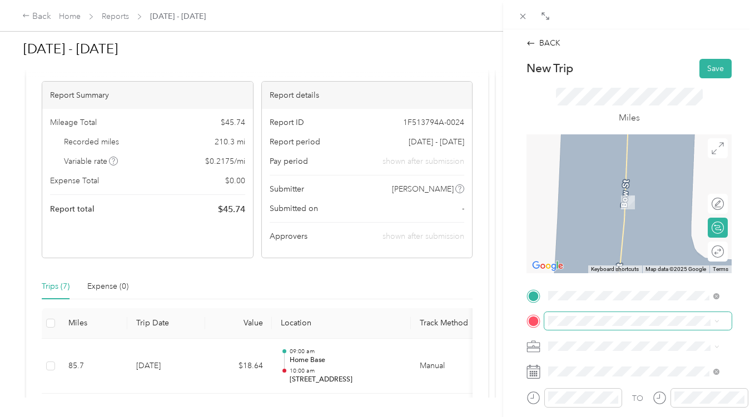
click at [575, 326] on span at bounding box center [637, 321] width 187 height 18
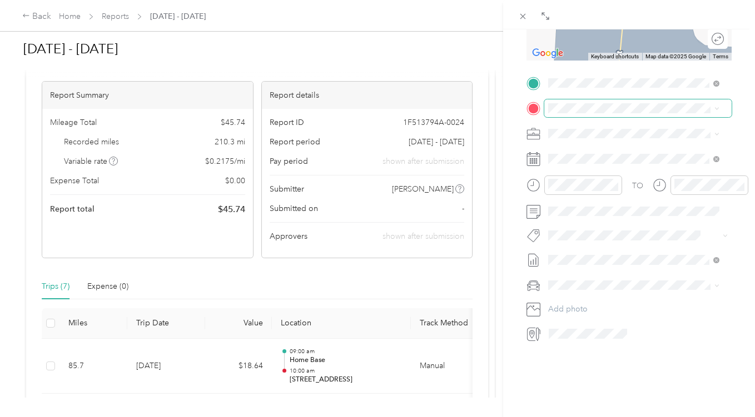
scroll to position [226, 0]
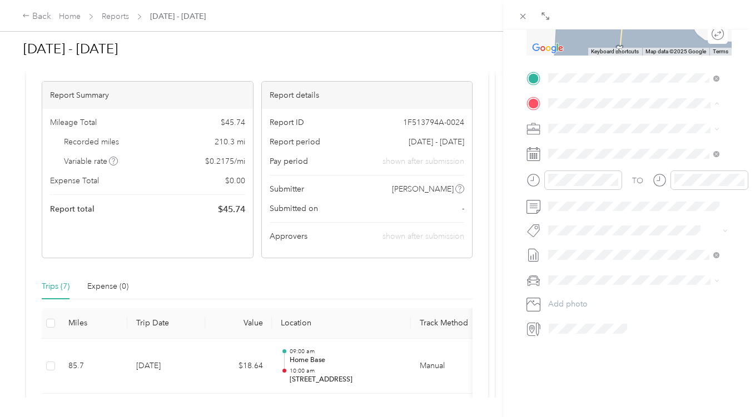
click at [636, 138] on span "[STREET_ADDRESS][US_STATE]" at bounding box center [624, 135] width 111 height 10
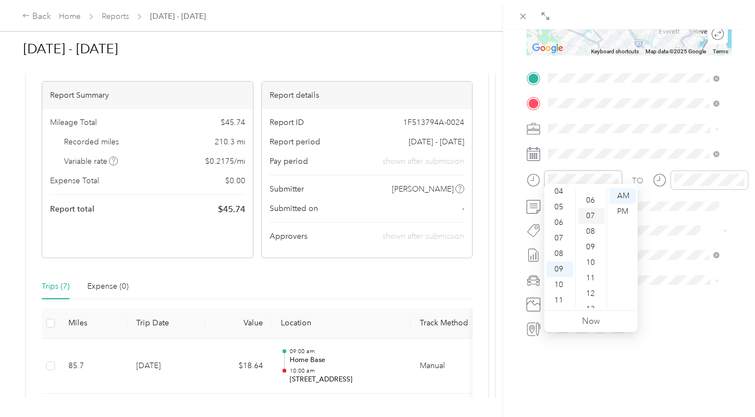
scroll to position [0, 0]
click at [591, 195] on div "00" at bounding box center [591, 196] width 27 height 16
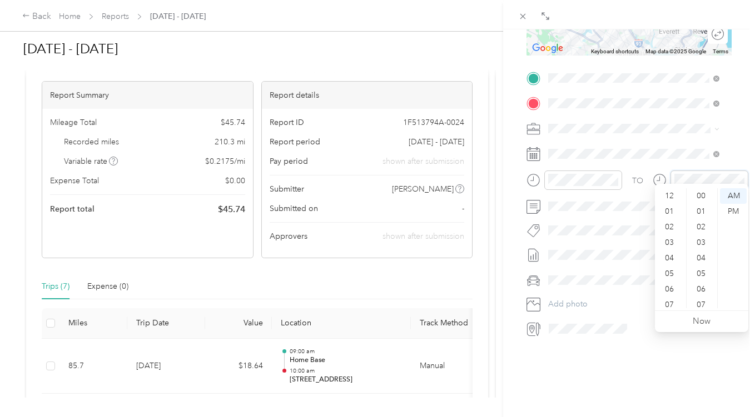
scroll to position [67, 0]
click at [704, 293] on div "30" at bounding box center [701, 296] width 27 height 16
click at [746, 136] on div "BACK New Trip Save This trip cannot be edited because it is either under review…" at bounding box center [629, 237] width 252 height 417
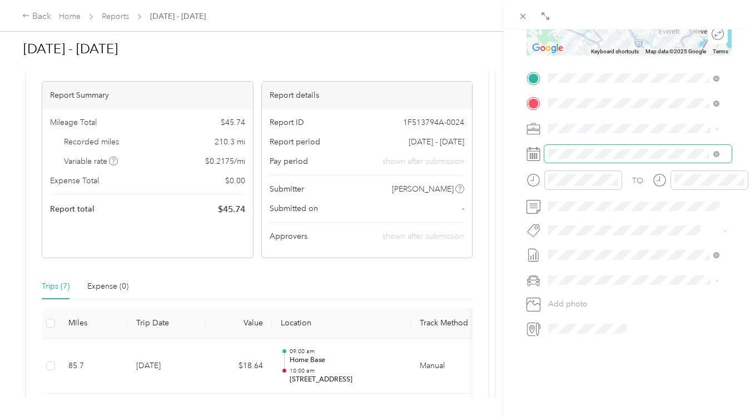
click at [575, 145] on span at bounding box center [637, 154] width 187 height 18
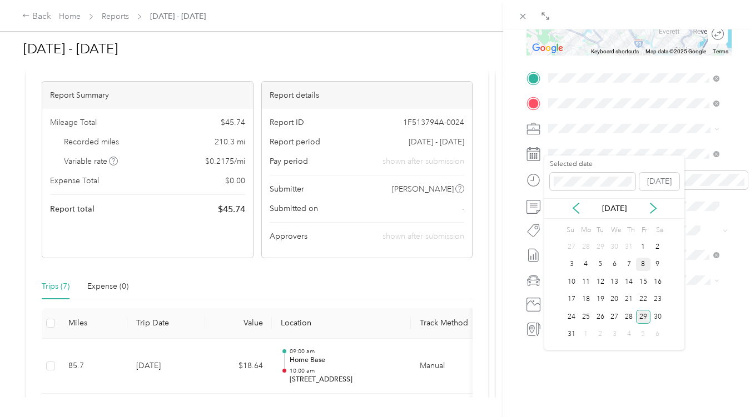
click at [643, 267] on div "8" at bounding box center [643, 265] width 14 height 14
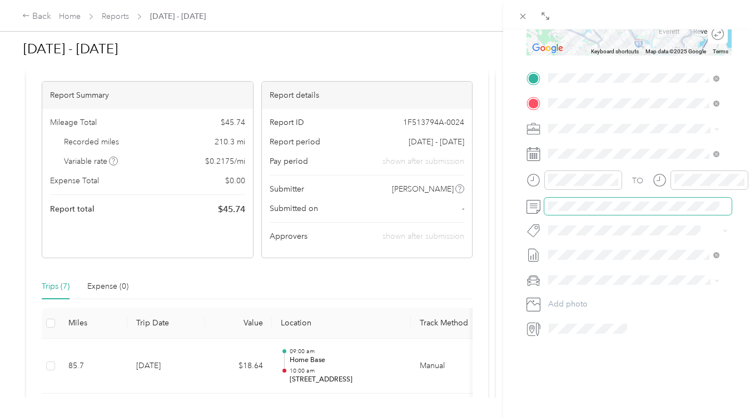
scroll to position [4, 0]
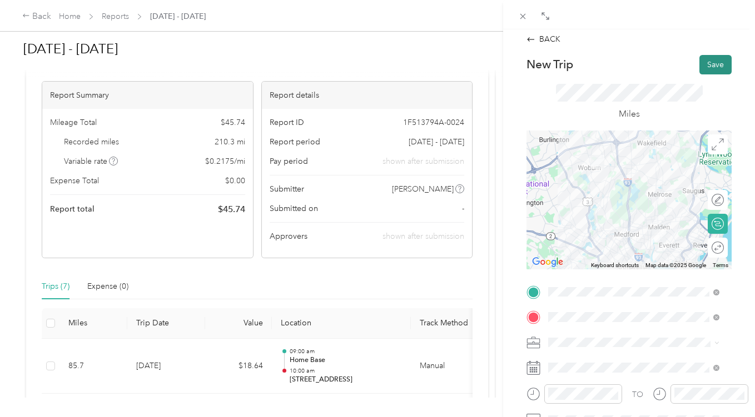
click at [708, 68] on button "Save" at bounding box center [715, 64] width 32 height 19
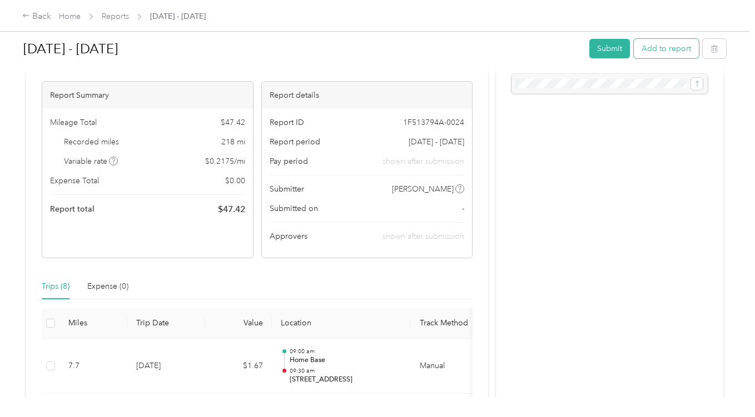
click at [667, 51] on button "Add to report" at bounding box center [665, 48] width 65 height 19
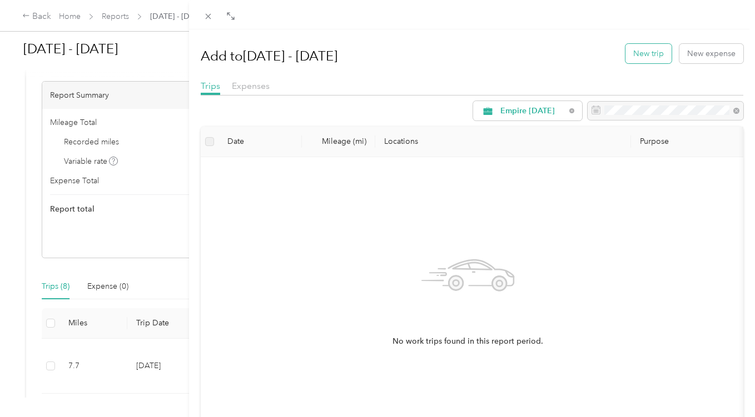
click at [650, 52] on button "New trip" at bounding box center [648, 53] width 46 height 19
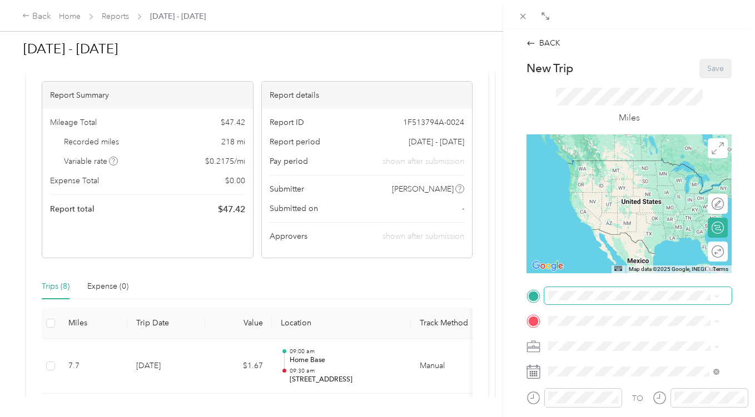
click at [578, 301] on span at bounding box center [637, 296] width 187 height 18
click at [609, 166] on span "[STREET_ADDRESS][US_STATE]" at bounding box center [624, 161] width 111 height 10
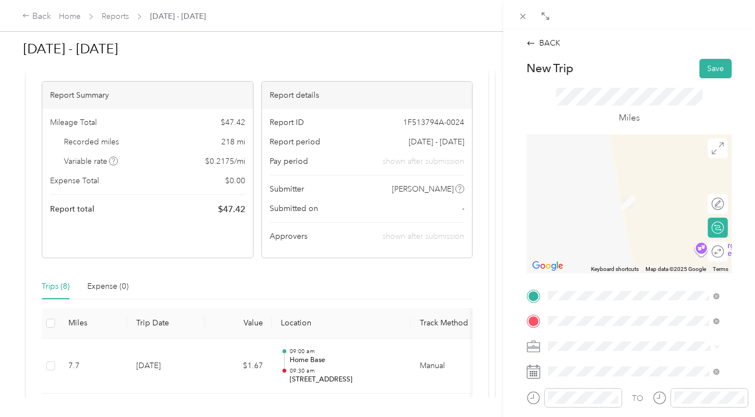
click at [620, 255] on span "[STREET_ADDRESS][US_STATE]" at bounding box center [624, 250] width 111 height 10
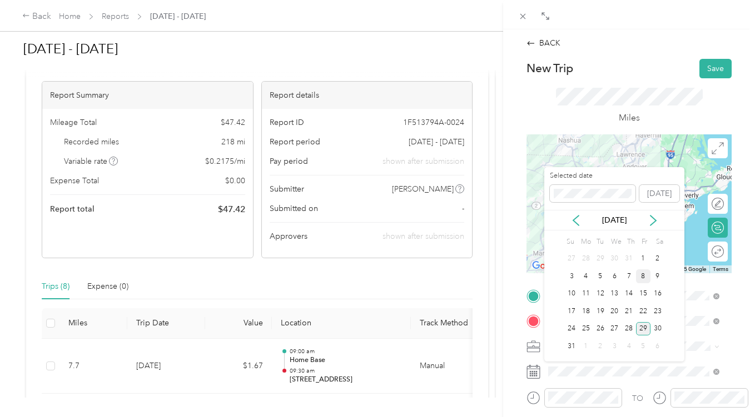
click at [644, 278] on div "8" at bounding box center [643, 276] width 14 height 14
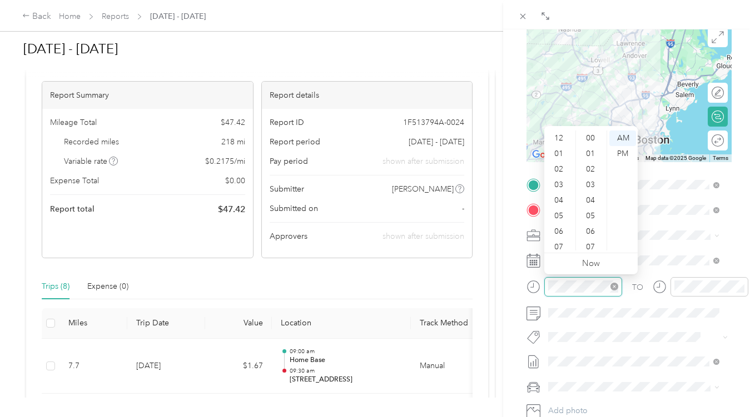
scroll to position [67, 0]
click at [563, 224] on div "10" at bounding box center [559, 227] width 27 height 16
click at [592, 209] on div "15" at bounding box center [591, 212] width 27 height 16
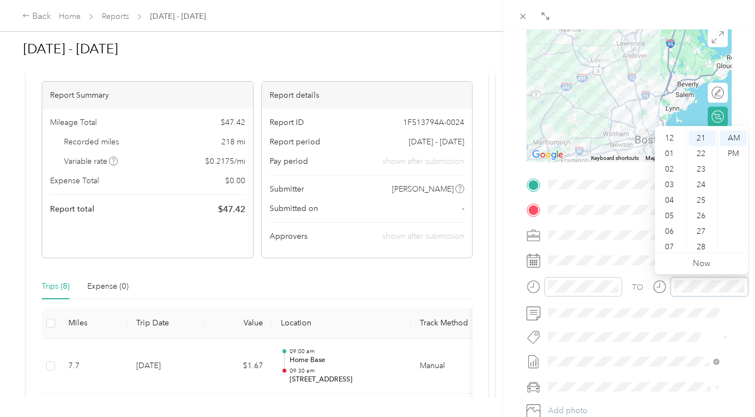
scroll to position [67, 0]
click at [672, 238] on div "11" at bounding box center [670, 243] width 27 height 16
click at [702, 134] on div "00" at bounding box center [701, 139] width 27 height 16
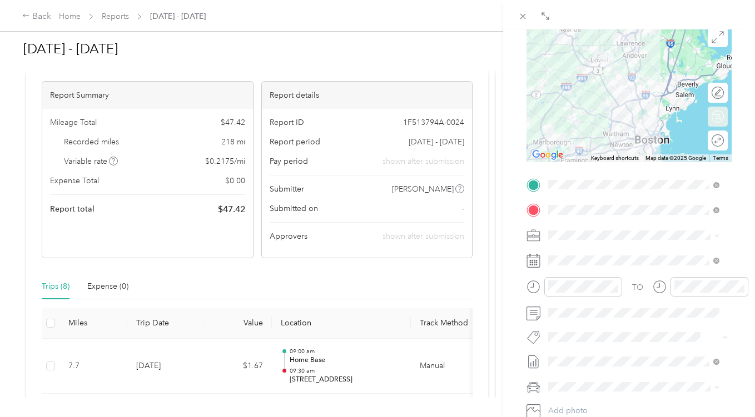
click at [730, 106] on form "New Trip Save This trip cannot be edited because it is either under review, app…" at bounding box center [629, 196] width 228 height 497
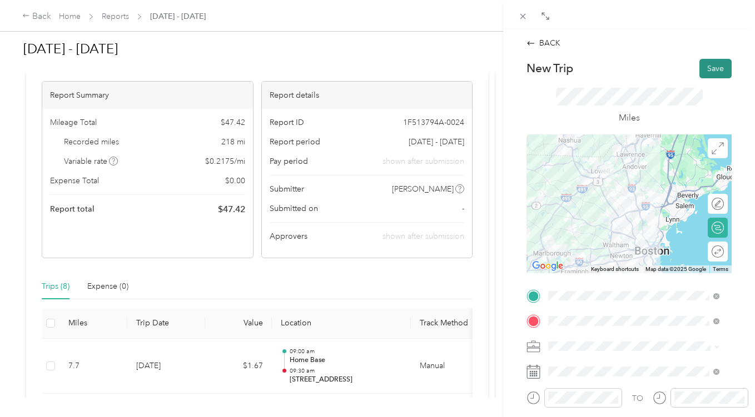
click at [708, 68] on button "Save" at bounding box center [715, 68] width 32 height 19
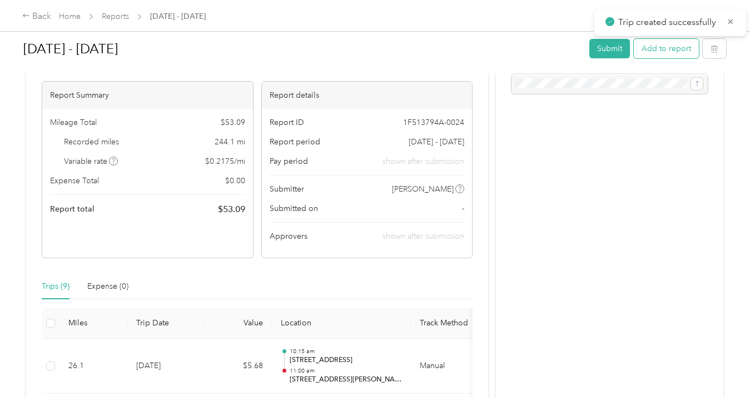
click at [666, 47] on button "Add to report" at bounding box center [665, 48] width 65 height 19
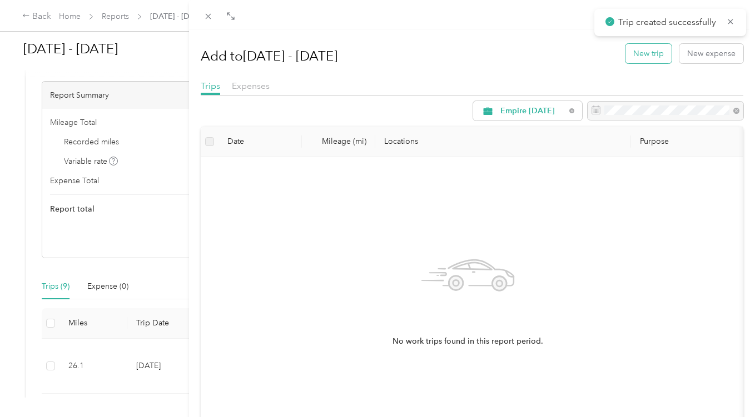
click at [645, 49] on button "New trip" at bounding box center [648, 53] width 46 height 19
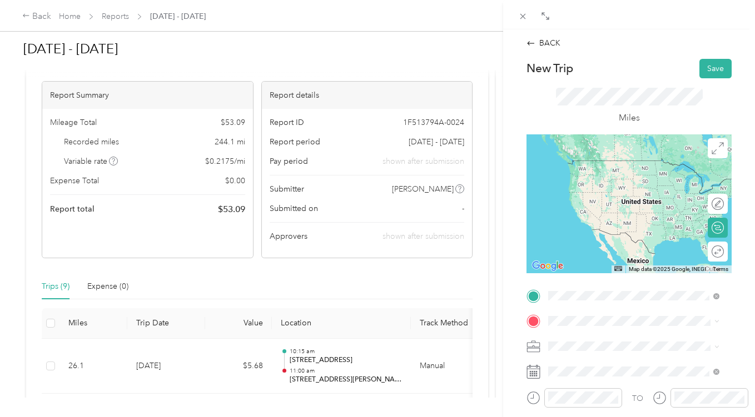
click at [640, 162] on span "[STREET_ADDRESS][US_STATE]" at bounding box center [624, 161] width 111 height 10
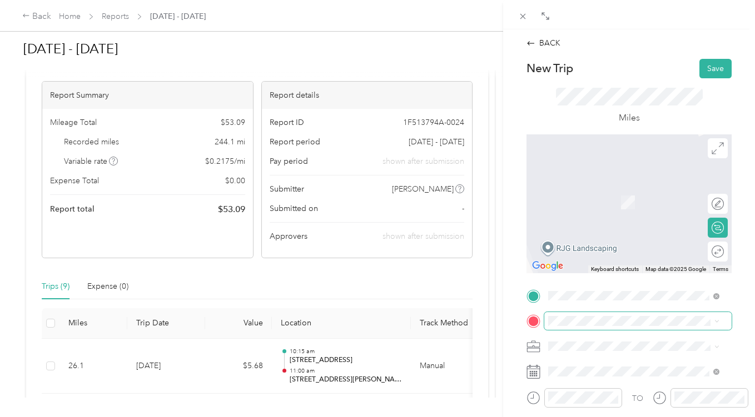
click at [590, 327] on span at bounding box center [637, 321] width 187 height 18
click at [603, 234] on span "[STREET_ADDRESS][US_STATE]" at bounding box center [624, 229] width 111 height 10
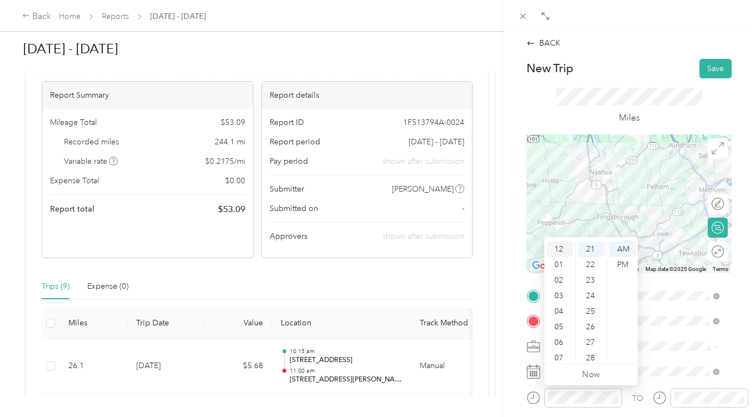
click at [557, 252] on div "12" at bounding box center [559, 250] width 27 height 16
click at [593, 323] on div "15" at bounding box center [591, 323] width 27 height 16
click at [623, 263] on div "PM" at bounding box center [622, 265] width 27 height 16
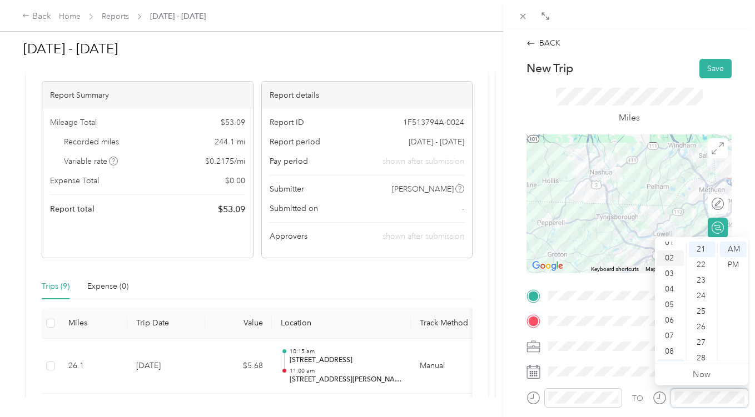
scroll to position [0, 0]
click at [670, 265] on div "01" at bounding box center [670, 265] width 27 height 16
click at [704, 248] on div "00" at bounding box center [701, 250] width 27 height 16
click at [735, 266] on div "PM" at bounding box center [733, 265] width 27 height 16
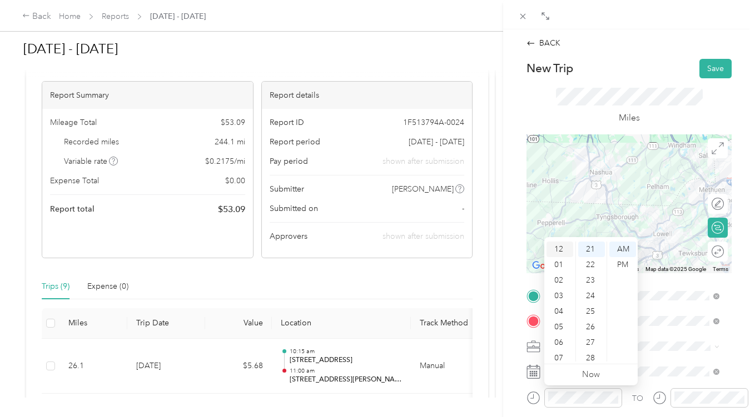
click at [561, 248] on div "12" at bounding box center [559, 250] width 27 height 16
click at [593, 320] on div "15" at bounding box center [591, 323] width 27 height 16
click at [626, 266] on div "PM" at bounding box center [622, 265] width 27 height 16
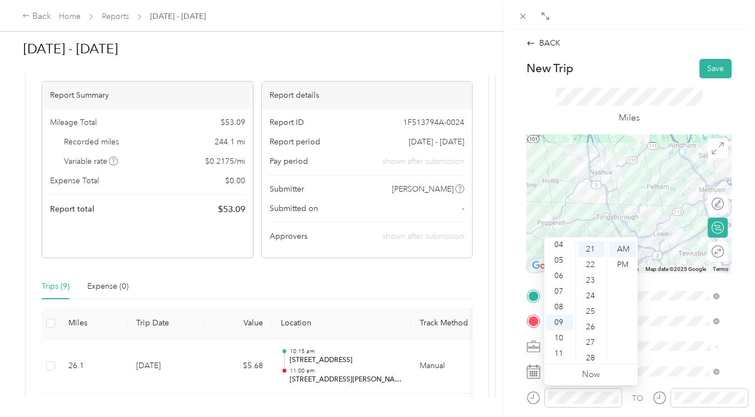
scroll to position [0, 0]
drag, startPoint x: 557, startPoint y: 248, endPoint x: 558, endPoint y: 254, distance: 5.7
click at [557, 248] on div "12" at bounding box center [559, 250] width 27 height 16
click at [593, 325] on div "15" at bounding box center [591, 323] width 27 height 16
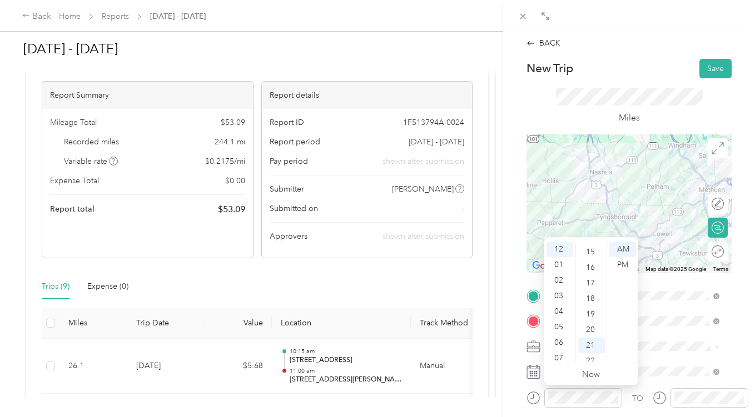
scroll to position [233, 0]
click at [622, 264] on div "PM" at bounding box center [622, 265] width 27 height 16
click at [685, 121] on div "Miles" at bounding box center [629, 106] width 147 height 37
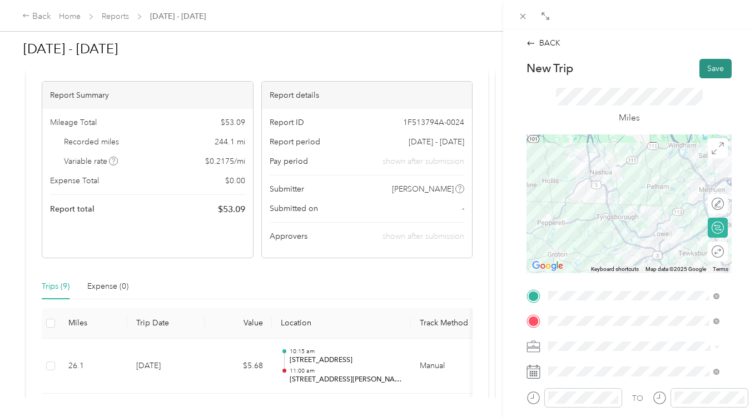
click at [711, 67] on button "Save" at bounding box center [715, 68] width 32 height 19
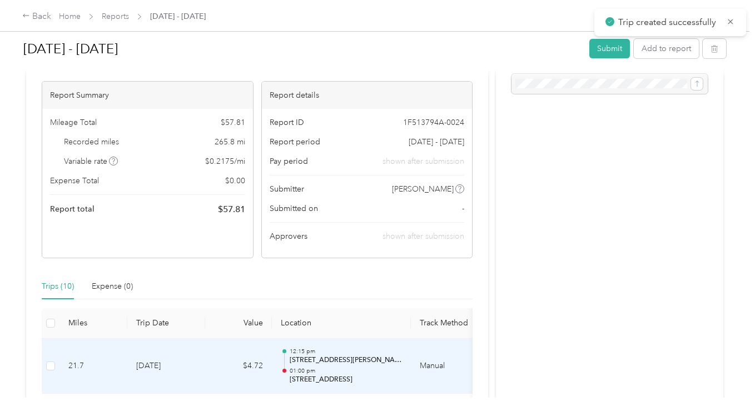
click at [126, 362] on td "21.7" at bounding box center [93, 367] width 68 height 56
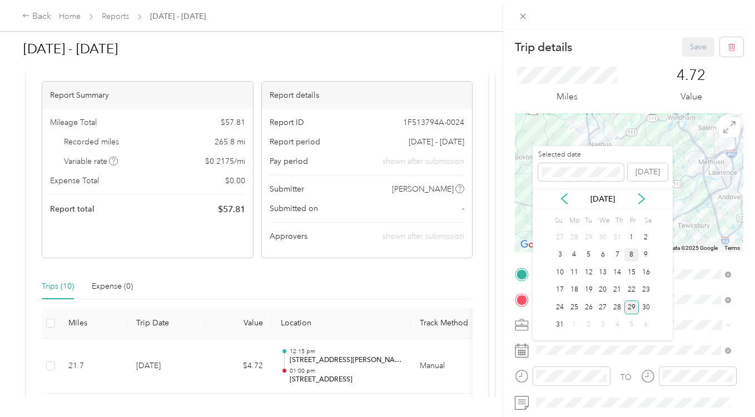
click at [630, 257] on div "8" at bounding box center [631, 255] width 14 height 14
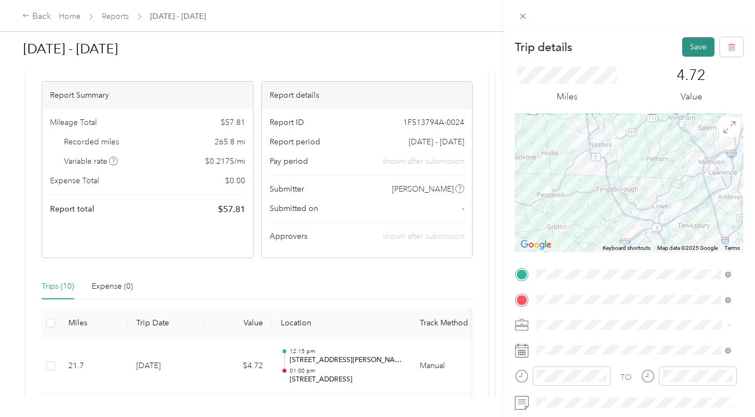
click at [691, 45] on button "Save" at bounding box center [698, 46] width 32 height 19
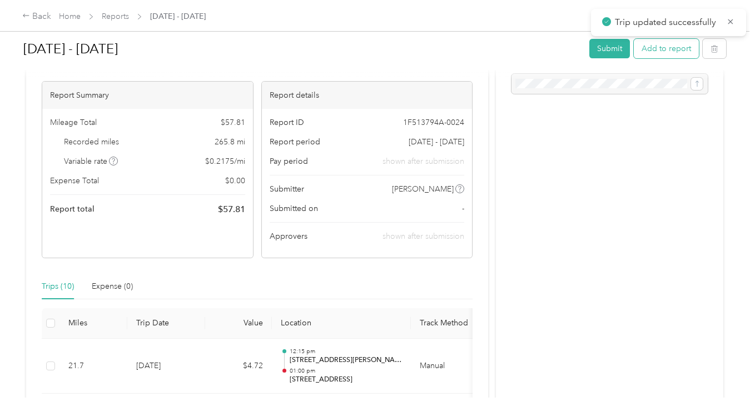
click at [662, 48] on button "Add to report" at bounding box center [665, 48] width 65 height 19
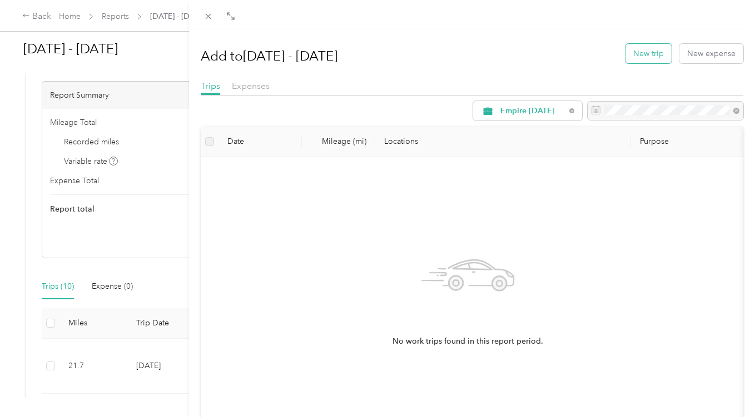
click at [642, 55] on button "New trip" at bounding box center [648, 53] width 46 height 19
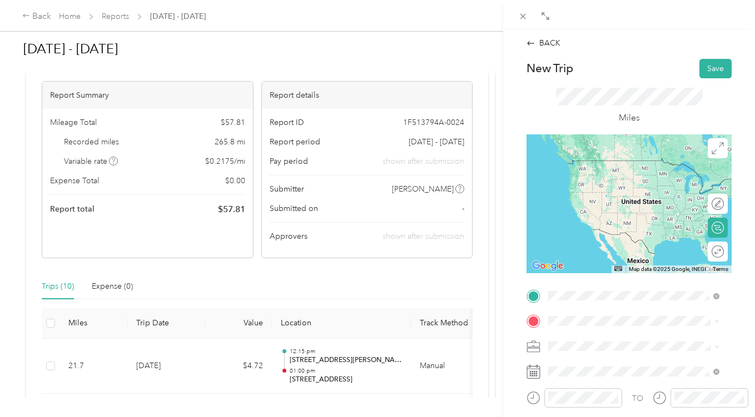
click at [581, 211] on span "[STREET_ADDRESS][US_STATE]" at bounding box center [624, 206] width 111 height 10
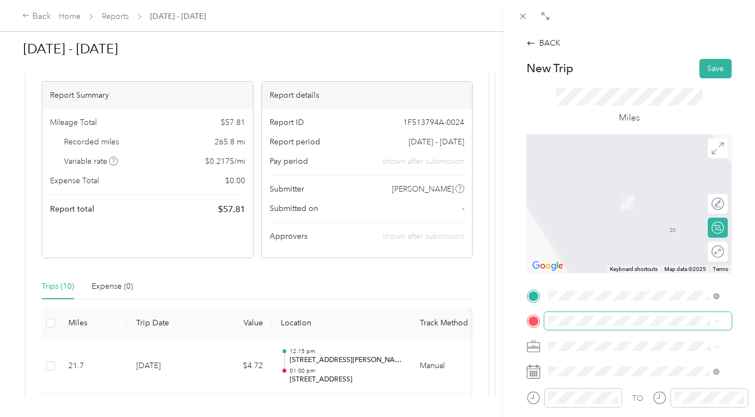
click at [577, 316] on span at bounding box center [637, 321] width 187 height 18
click at [601, 235] on div "Home Base [STREET_ADDRESS][US_STATE]" at bounding box center [624, 235] width 111 height 23
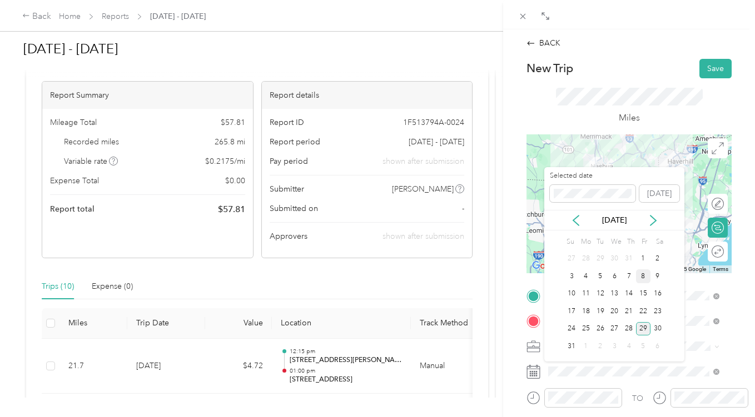
click at [645, 277] on div "8" at bounding box center [643, 276] width 14 height 14
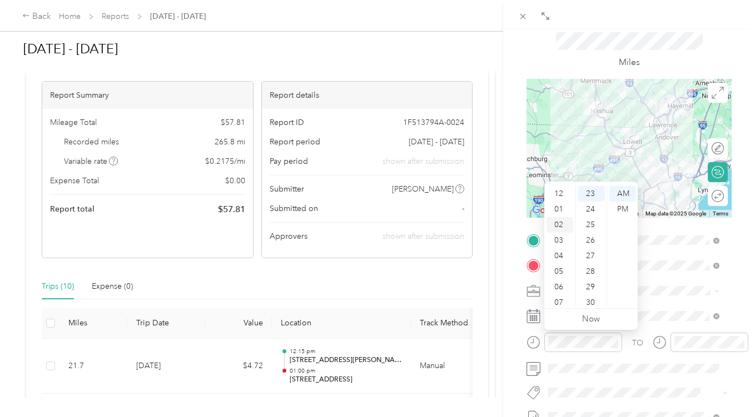
click at [560, 227] on div "02" at bounding box center [559, 225] width 27 height 16
click at [596, 193] on div "00" at bounding box center [591, 194] width 27 height 16
click at [621, 214] on div "PM" at bounding box center [622, 210] width 27 height 16
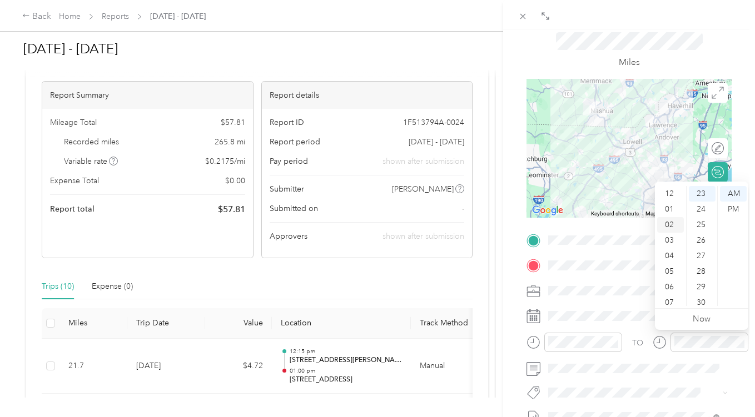
click at [673, 226] on div "02" at bounding box center [670, 225] width 27 height 16
click at [671, 220] on div "02" at bounding box center [670, 225] width 27 height 16
click at [702, 199] on div "45" at bounding box center [701, 203] width 27 height 16
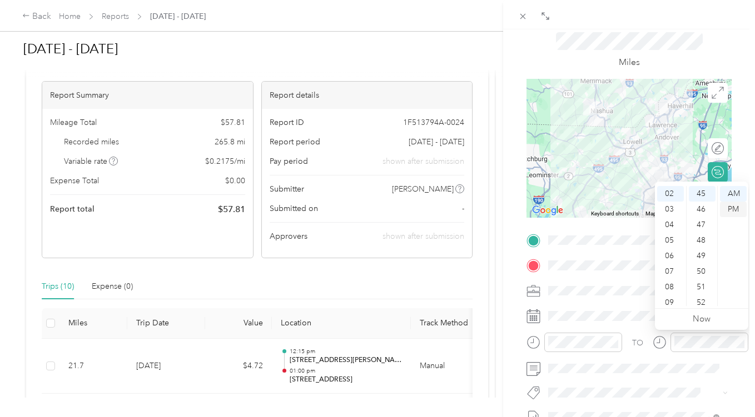
click at [730, 210] on div "PM" at bounding box center [733, 210] width 27 height 16
click at [738, 137] on div "BACK New Trip Save This trip cannot be edited because it is either under review…" at bounding box center [629, 237] width 252 height 417
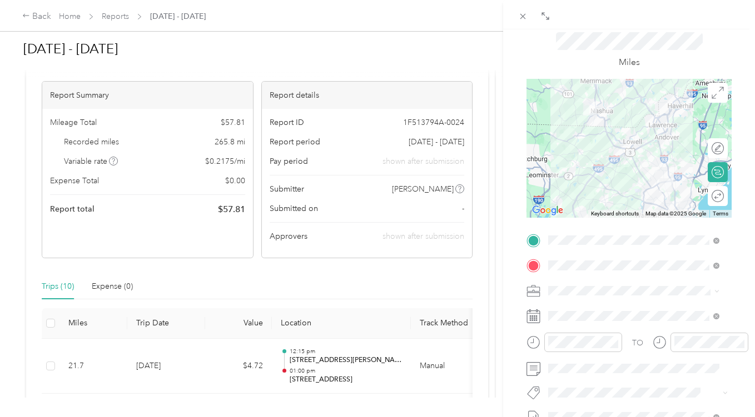
scroll to position [0, 0]
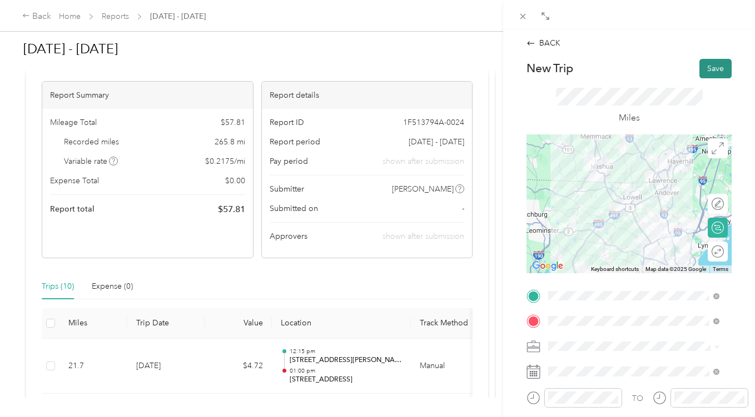
click at [715, 68] on button "Save" at bounding box center [715, 68] width 32 height 19
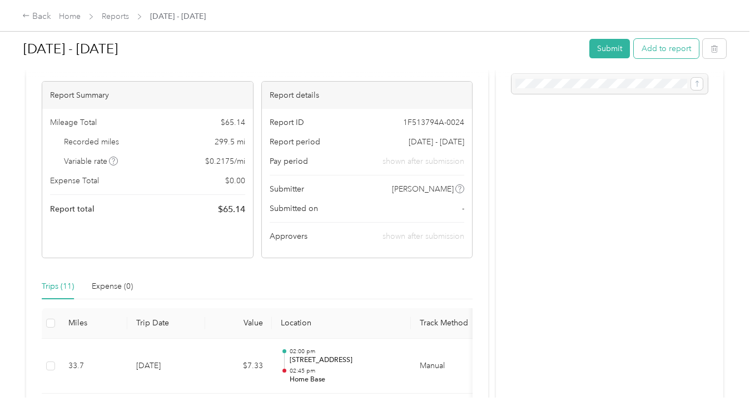
click at [662, 43] on button "Add to report" at bounding box center [665, 48] width 65 height 19
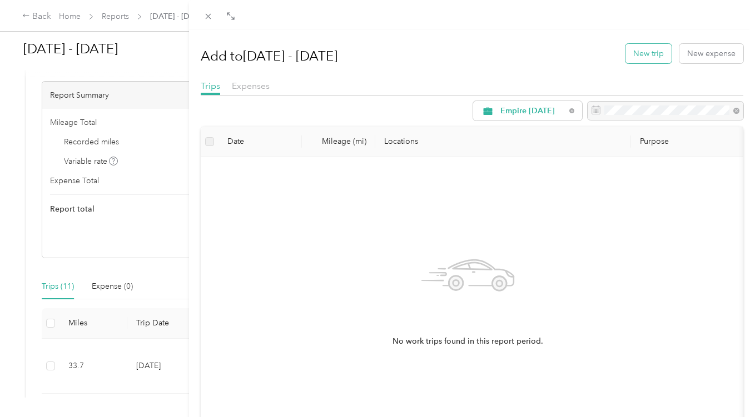
click at [653, 51] on button "New trip" at bounding box center [648, 53] width 46 height 19
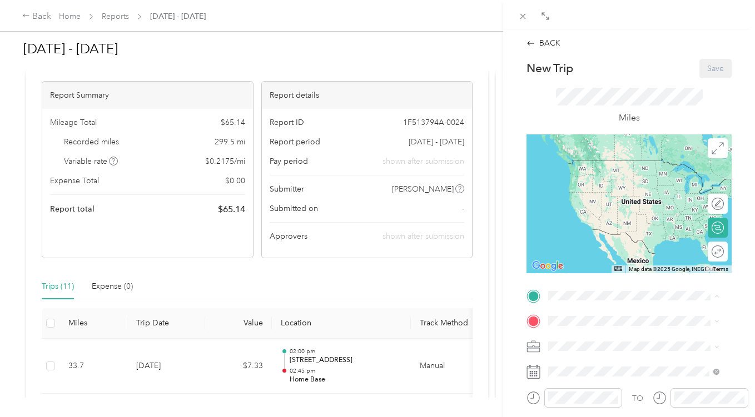
click at [602, 203] on strong "Home Base" at bounding box center [589, 203] width 41 height 10
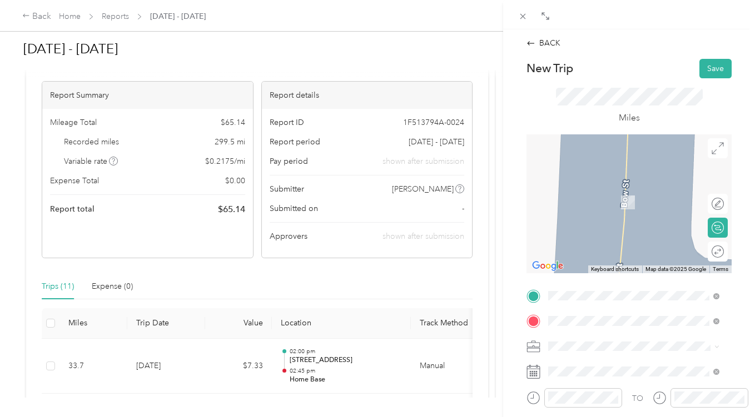
click at [612, 214] on span "[STREET_ADDRESS][US_STATE]" at bounding box center [624, 209] width 111 height 10
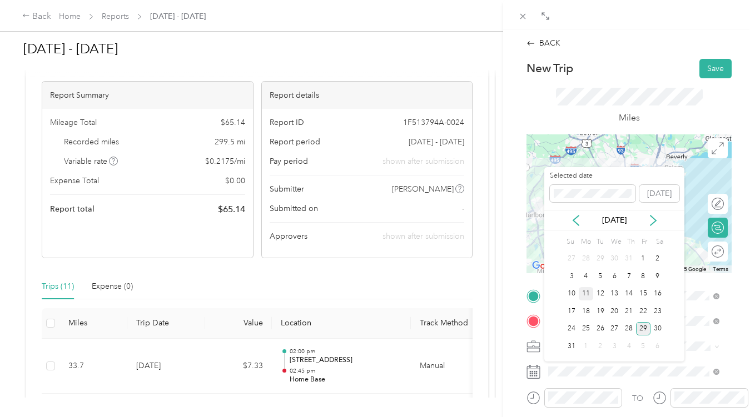
click at [588, 290] on div "11" at bounding box center [585, 294] width 14 height 14
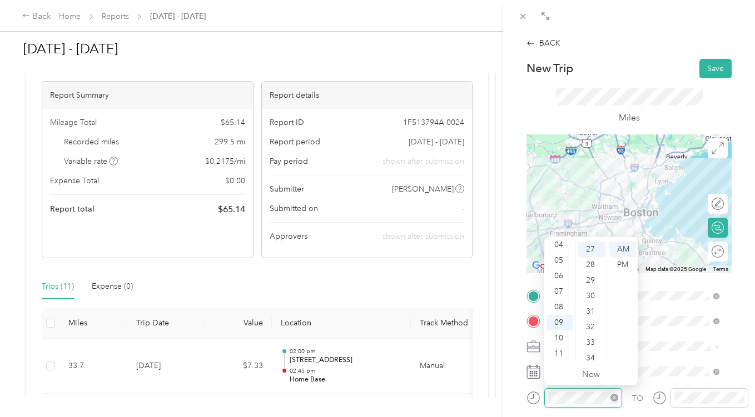
scroll to position [420, 0]
click at [563, 303] on div "08" at bounding box center [559, 307] width 27 height 16
click at [592, 298] on div "30" at bounding box center [591, 296] width 27 height 16
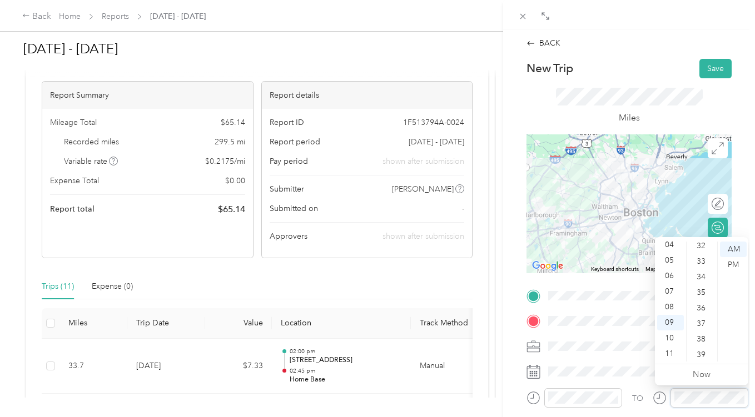
scroll to position [531, 0]
click at [701, 294] on div "30" at bounding box center [701, 296] width 27 height 16
click at [736, 206] on div "BACK New Trip Save This trip cannot be edited because it is either under review…" at bounding box center [629, 237] width 252 height 417
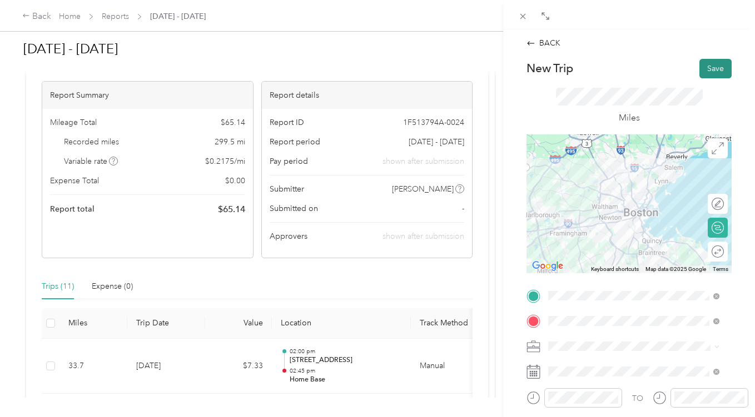
click at [713, 72] on button "Save" at bounding box center [715, 68] width 32 height 19
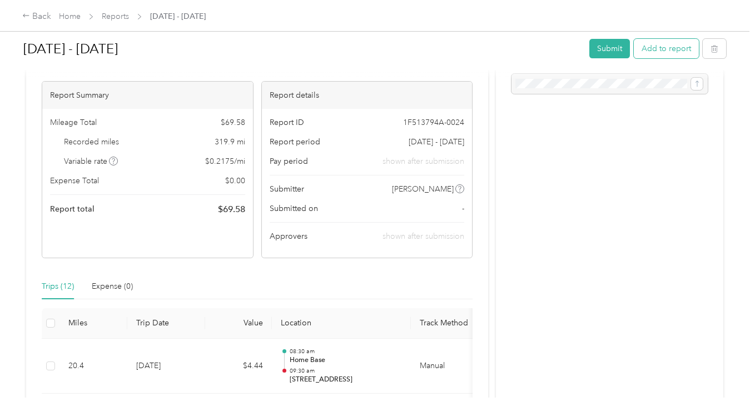
click at [665, 51] on button "Add to report" at bounding box center [665, 48] width 65 height 19
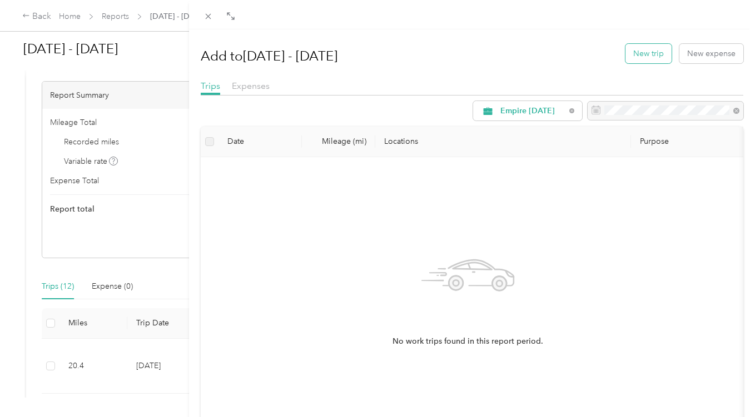
click at [642, 50] on button "New trip" at bounding box center [648, 53] width 46 height 19
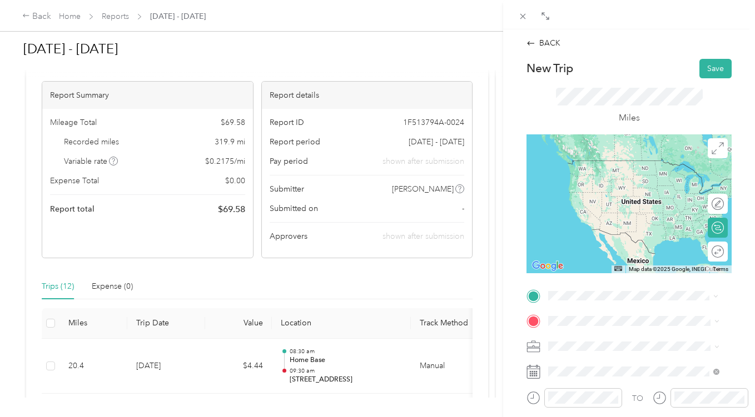
click at [608, 211] on span "[STREET_ADDRESS][US_STATE]" at bounding box center [624, 206] width 111 height 10
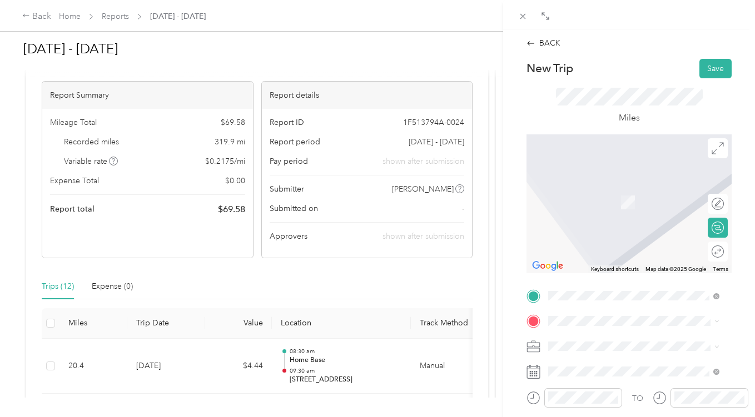
click at [626, 253] on span "[STREET_ADDRESS][US_STATE]" at bounding box center [624, 248] width 111 height 10
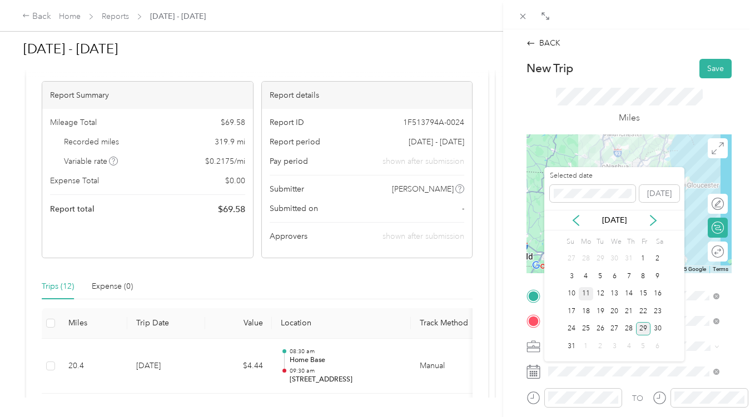
click at [585, 293] on div "11" at bounding box center [585, 294] width 14 height 14
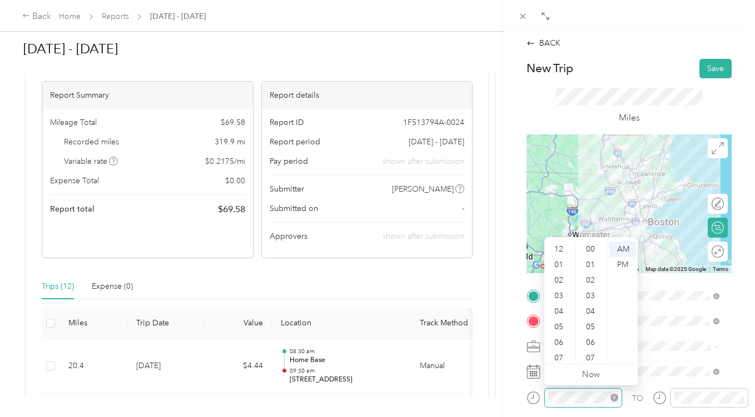
scroll to position [67, 0]
click at [562, 337] on div "10" at bounding box center [559, 339] width 27 height 16
click at [593, 261] on div "30" at bounding box center [591, 265] width 27 height 16
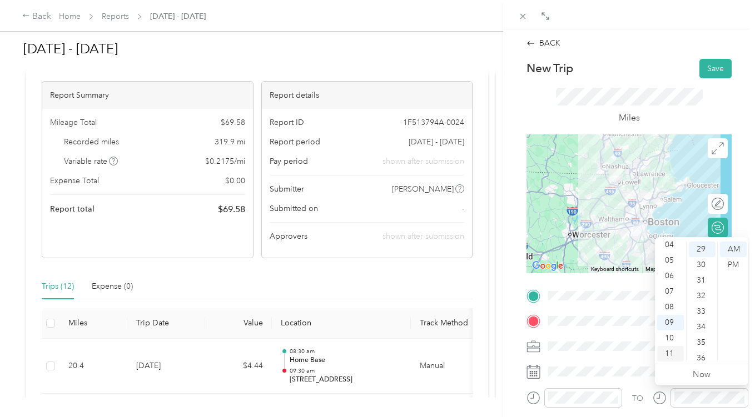
click at [673, 355] on div "11" at bounding box center [670, 354] width 27 height 16
click at [702, 265] on div "30" at bounding box center [701, 265] width 27 height 16
click at [740, 207] on div "BACK New Trip Save This trip cannot be edited because it is either under review…" at bounding box center [629, 237] width 252 height 417
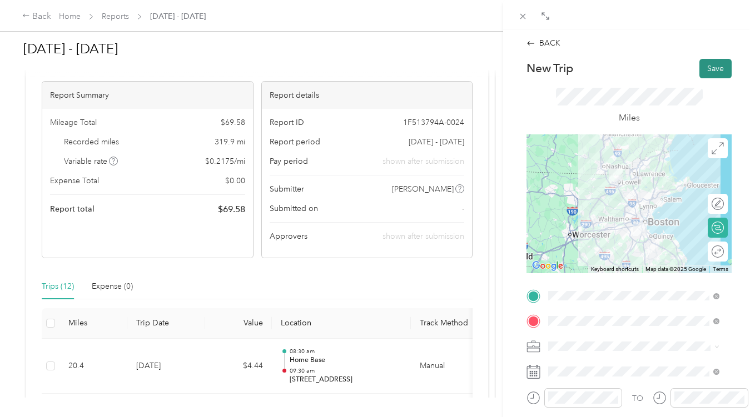
click at [712, 67] on button "Save" at bounding box center [715, 68] width 32 height 19
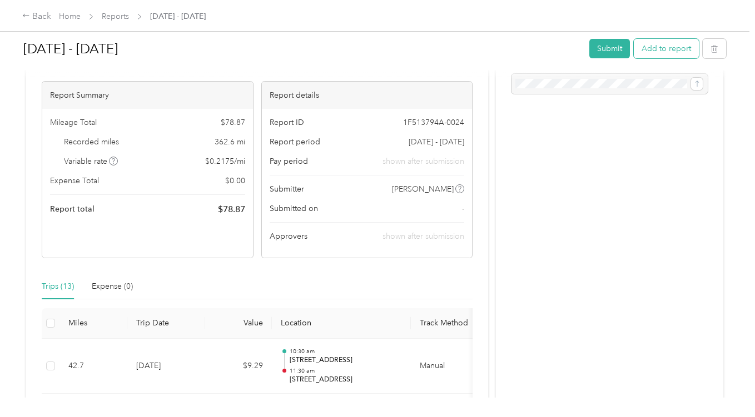
click at [662, 43] on button "Add to report" at bounding box center [665, 48] width 65 height 19
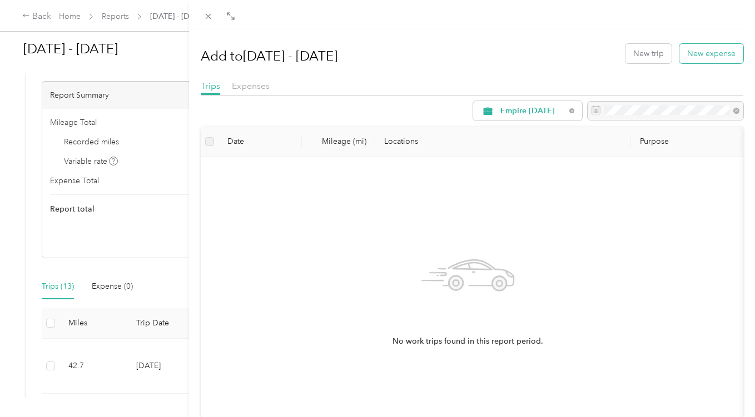
click at [719, 49] on button "New expense" at bounding box center [711, 53] width 64 height 19
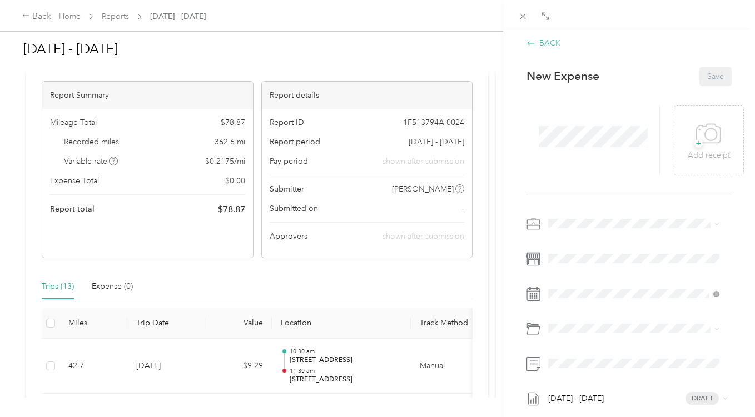
click at [546, 45] on div "BACK" at bounding box center [543, 43] width 34 height 12
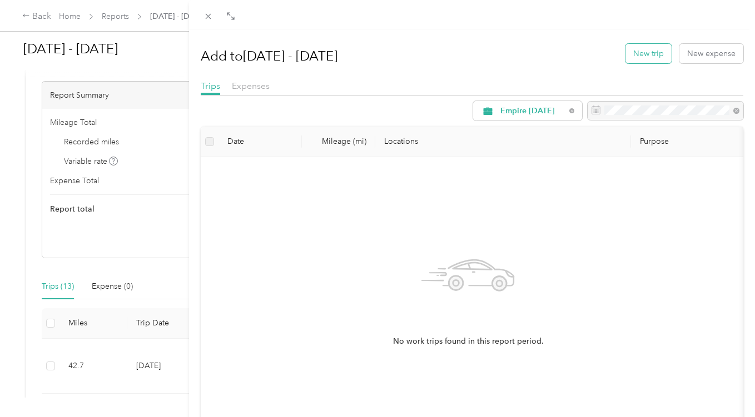
click at [641, 51] on button "New trip" at bounding box center [648, 53] width 46 height 19
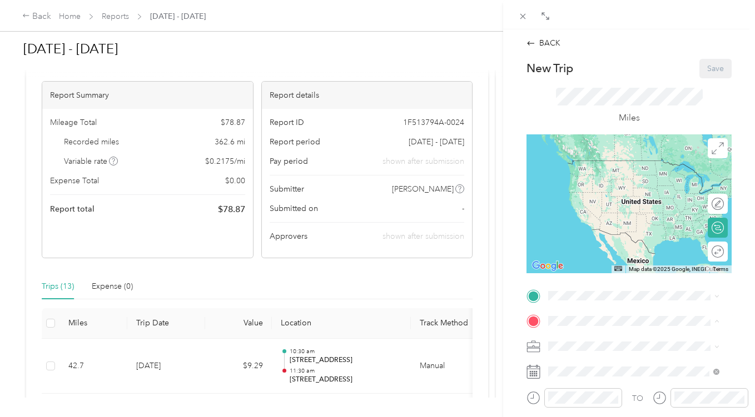
click at [597, 234] on div "Home Base [STREET_ADDRESS][US_STATE]" at bounding box center [624, 235] width 111 height 23
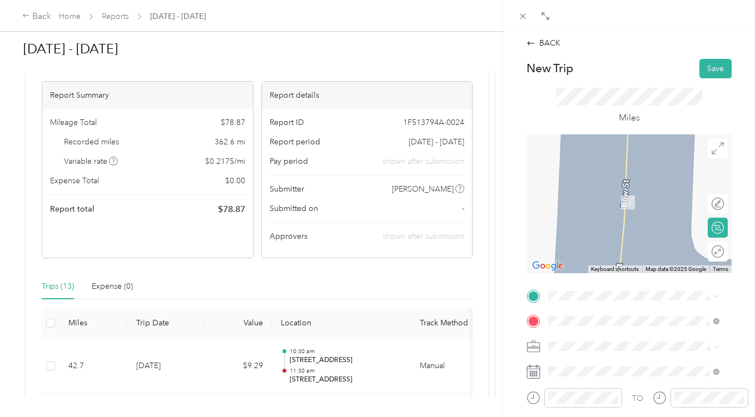
click at [639, 164] on span "[STREET_ADDRESS][US_STATE]" at bounding box center [624, 159] width 111 height 10
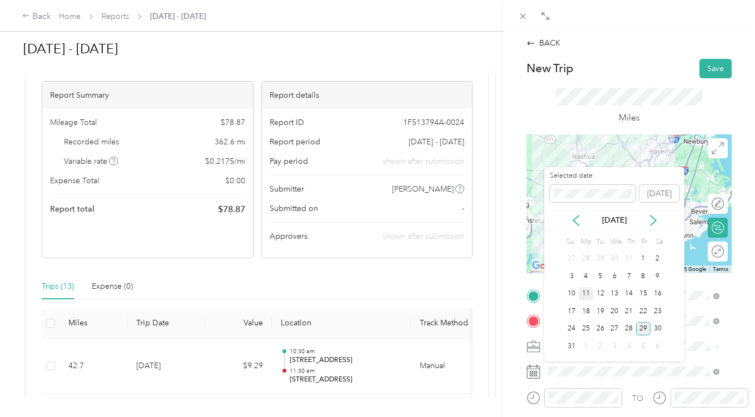
click at [583, 297] on div "11" at bounding box center [585, 294] width 14 height 14
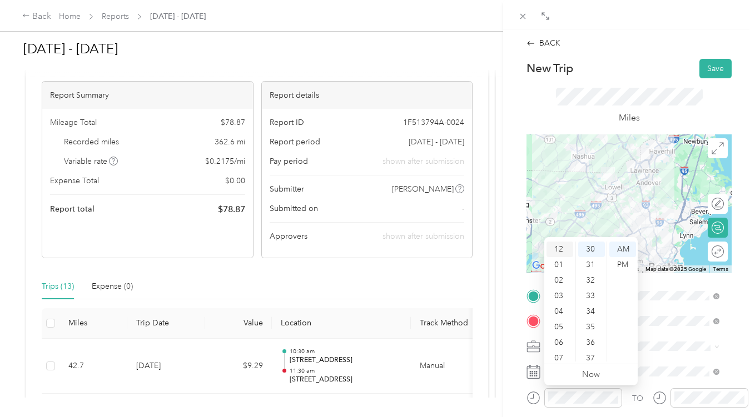
click at [559, 247] on div "12" at bounding box center [559, 250] width 27 height 16
click at [592, 292] on div "15" at bounding box center [591, 294] width 27 height 16
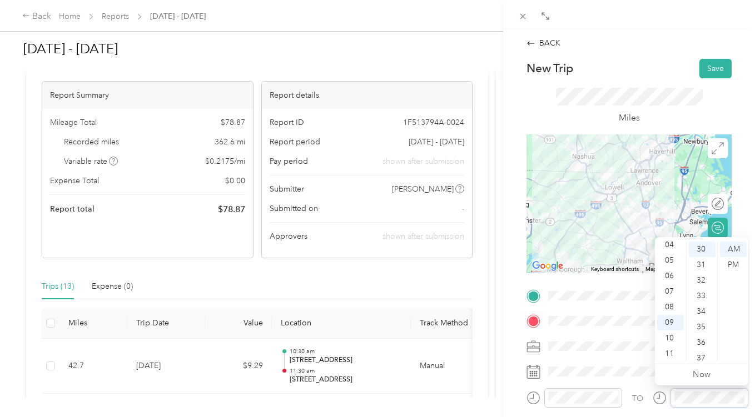
scroll to position [0, 0]
click at [670, 261] on div "01" at bounding box center [670, 265] width 27 height 16
click at [701, 246] on div "00" at bounding box center [701, 250] width 27 height 16
click at [733, 263] on div "PM" at bounding box center [733, 265] width 27 height 16
click at [738, 187] on div "BACK New Trip Save This trip cannot be edited because it is either under review…" at bounding box center [629, 237] width 252 height 417
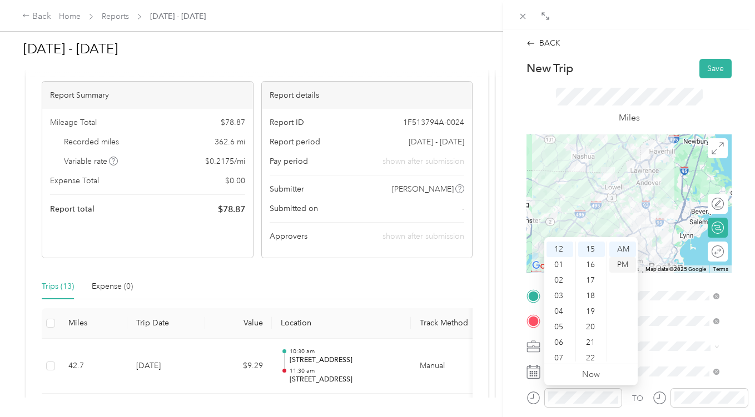
click at [622, 268] on div "PM" at bounding box center [622, 265] width 27 height 16
click at [713, 121] on div "Miles" at bounding box center [628, 106] width 205 height 57
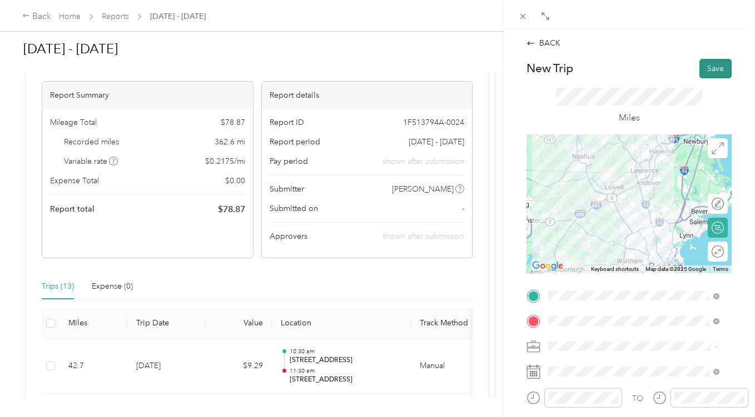
click at [710, 64] on button "Save" at bounding box center [715, 68] width 32 height 19
